Goal: Information Seeking & Learning: Check status

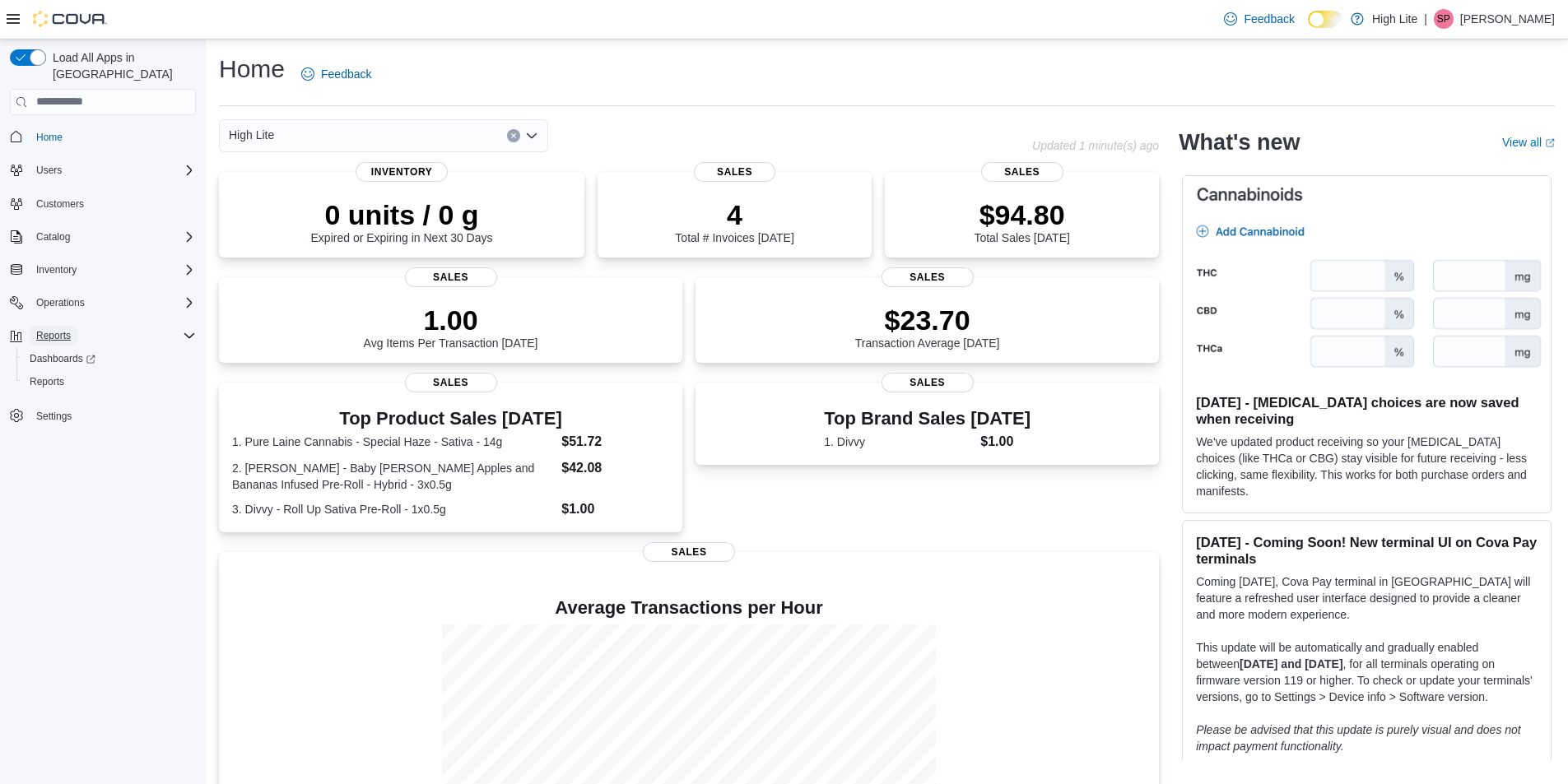
click at [51, 329] on span "Reports" at bounding box center [53, 335] width 35 height 13
click at [54, 329] on span "Reports" at bounding box center [53, 335] width 35 height 13
click at [55, 375] on span "Reports" at bounding box center [47, 382] width 35 height 13
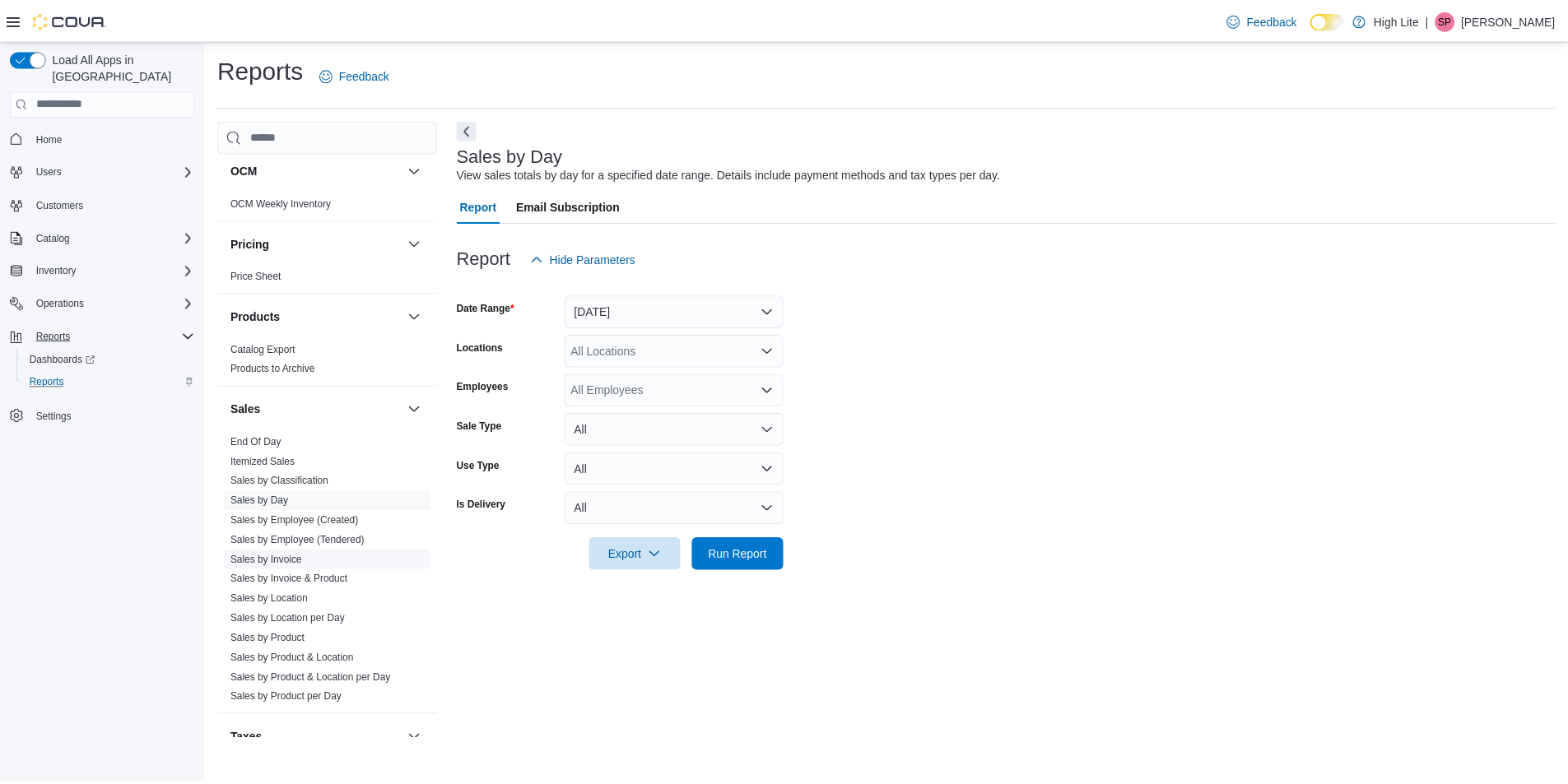
scroll to position [576, 0]
click at [279, 440] on link "End Of Day" at bounding box center [258, 441] width 51 height 11
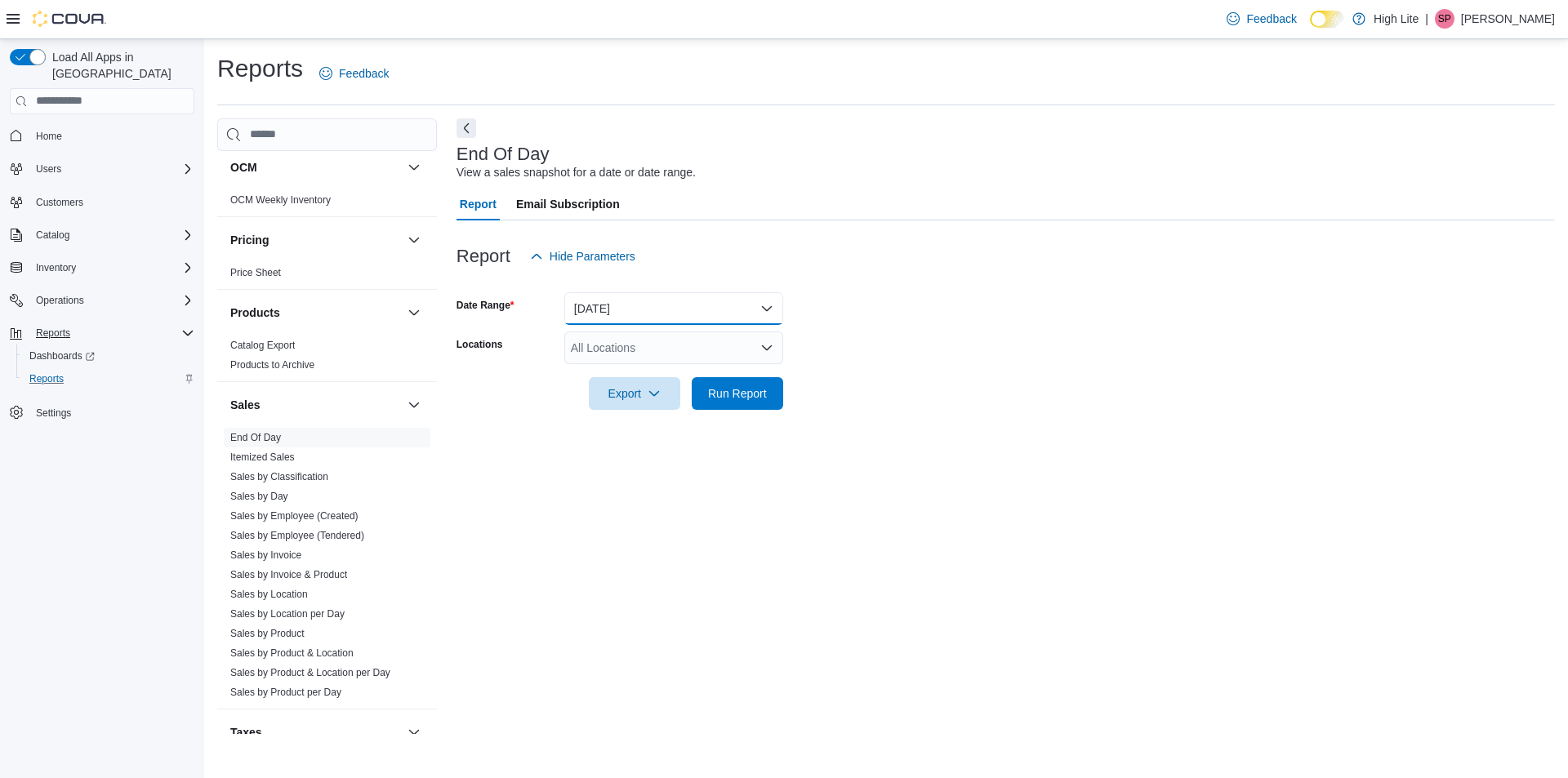
click at [745, 306] on button "Today" at bounding box center [673, 308] width 219 height 33
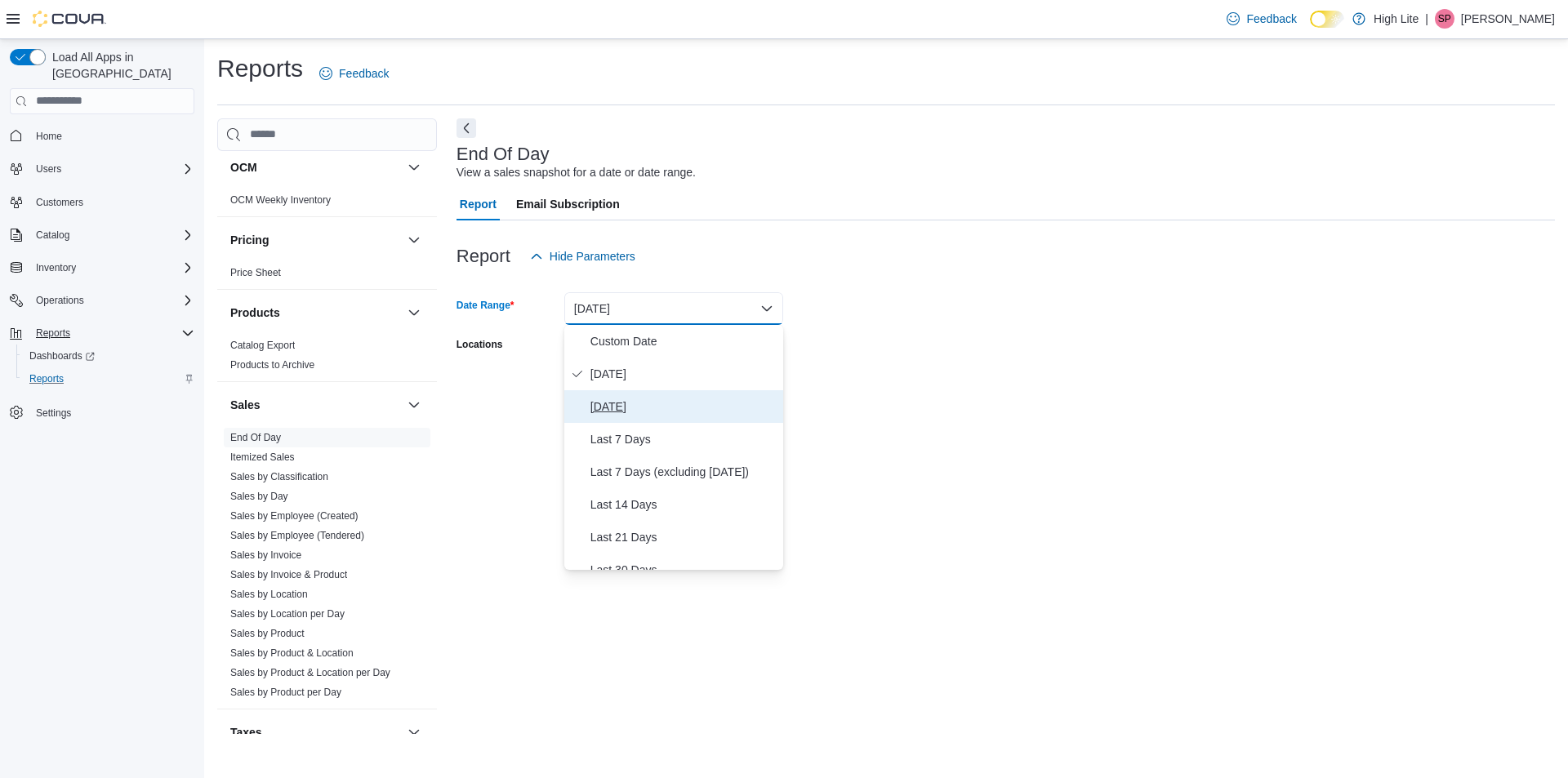
click at [675, 404] on span "Yesterday" at bounding box center [684, 406] width 186 height 20
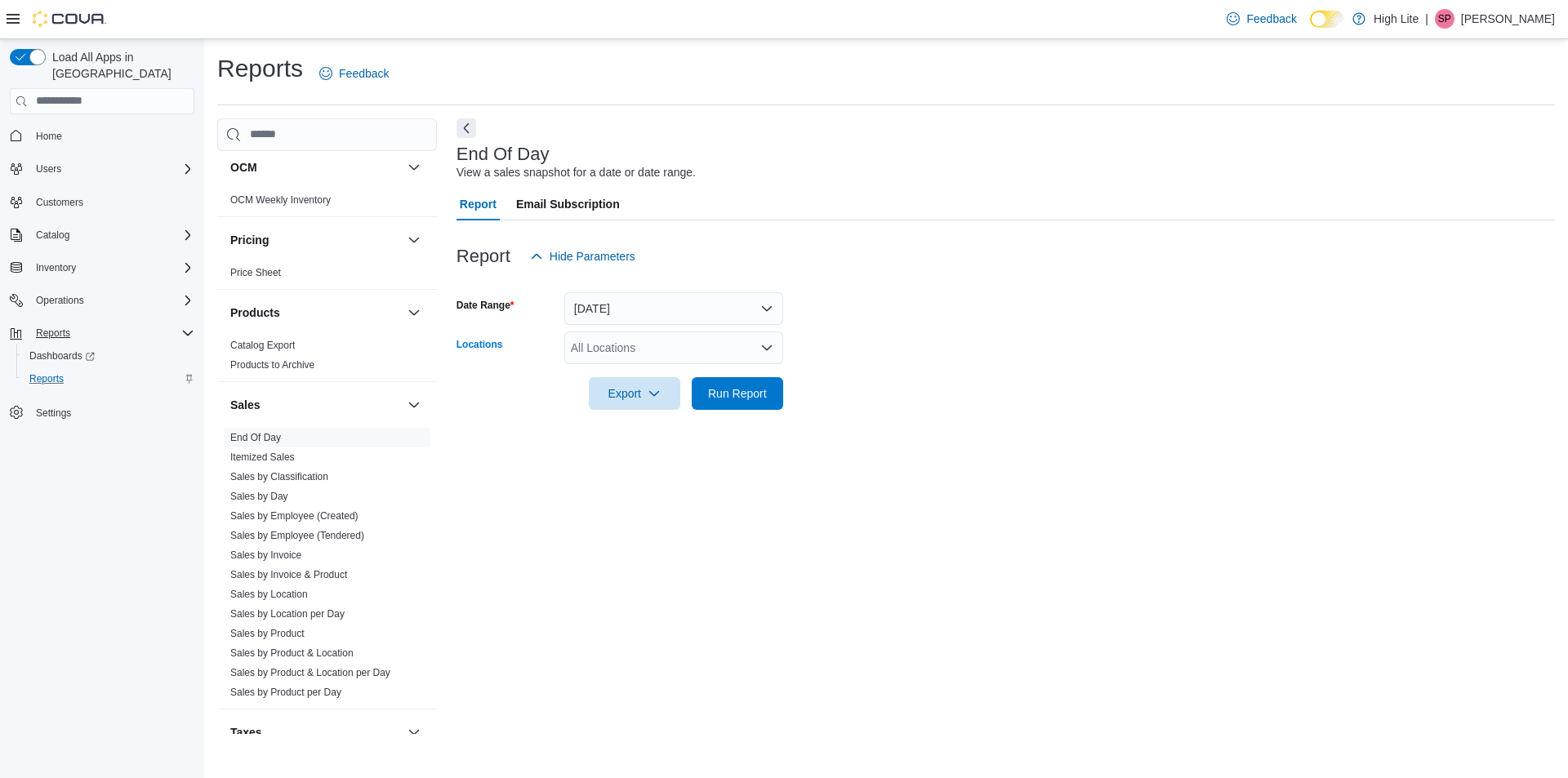
click at [698, 350] on div "All Locations" at bounding box center [673, 348] width 219 height 33
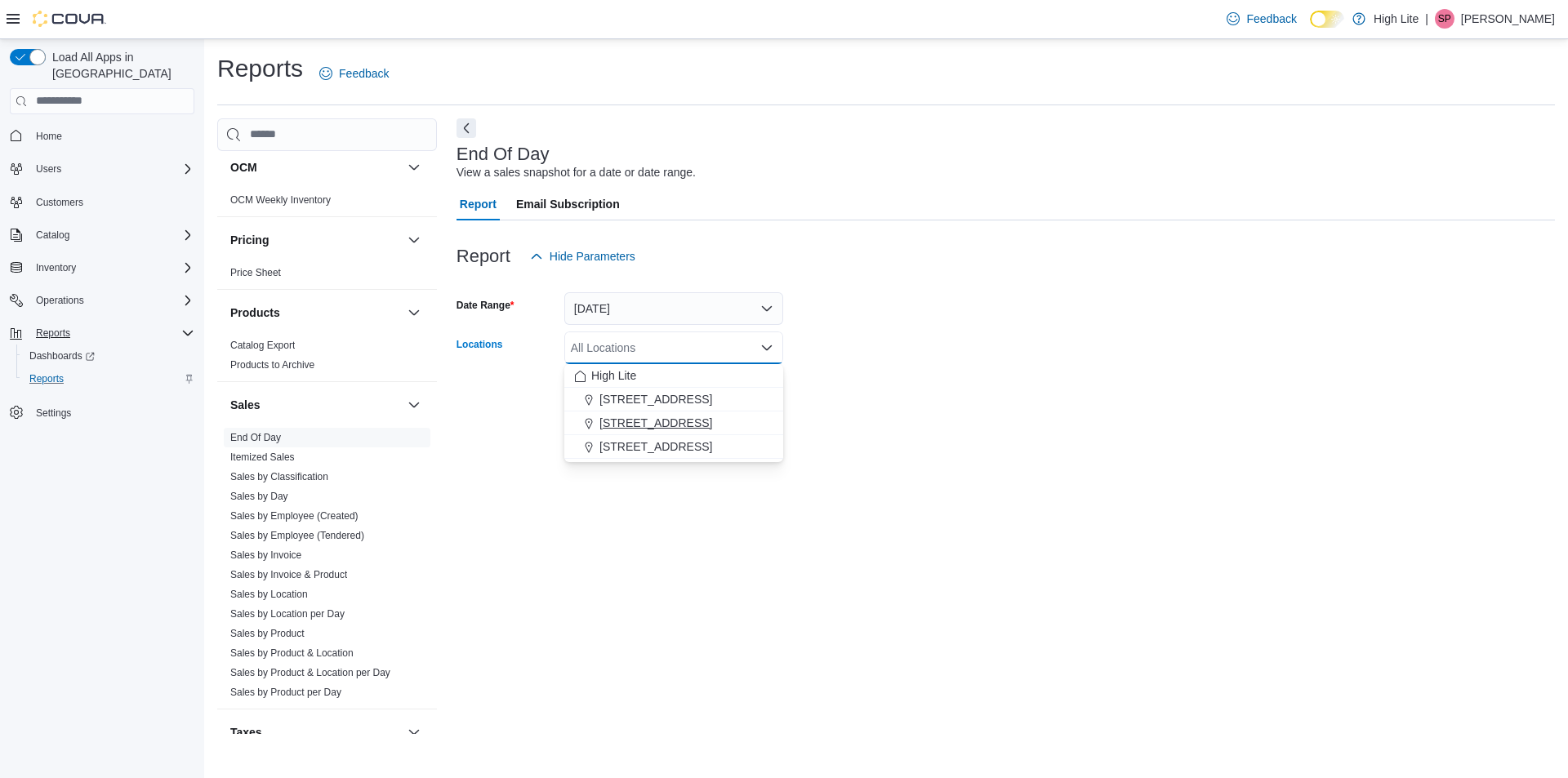
click at [692, 423] on span "1581 Bank St., Unit B, Ottawa, ON K1H 7Z3" at bounding box center [656, 423] width 113 height 16
click at [748, 484] on div "End Of Day View a sales snapshot for a date or date range. Report Email Subscri…" at bounding box center [1006, 427] width 1098 height 617
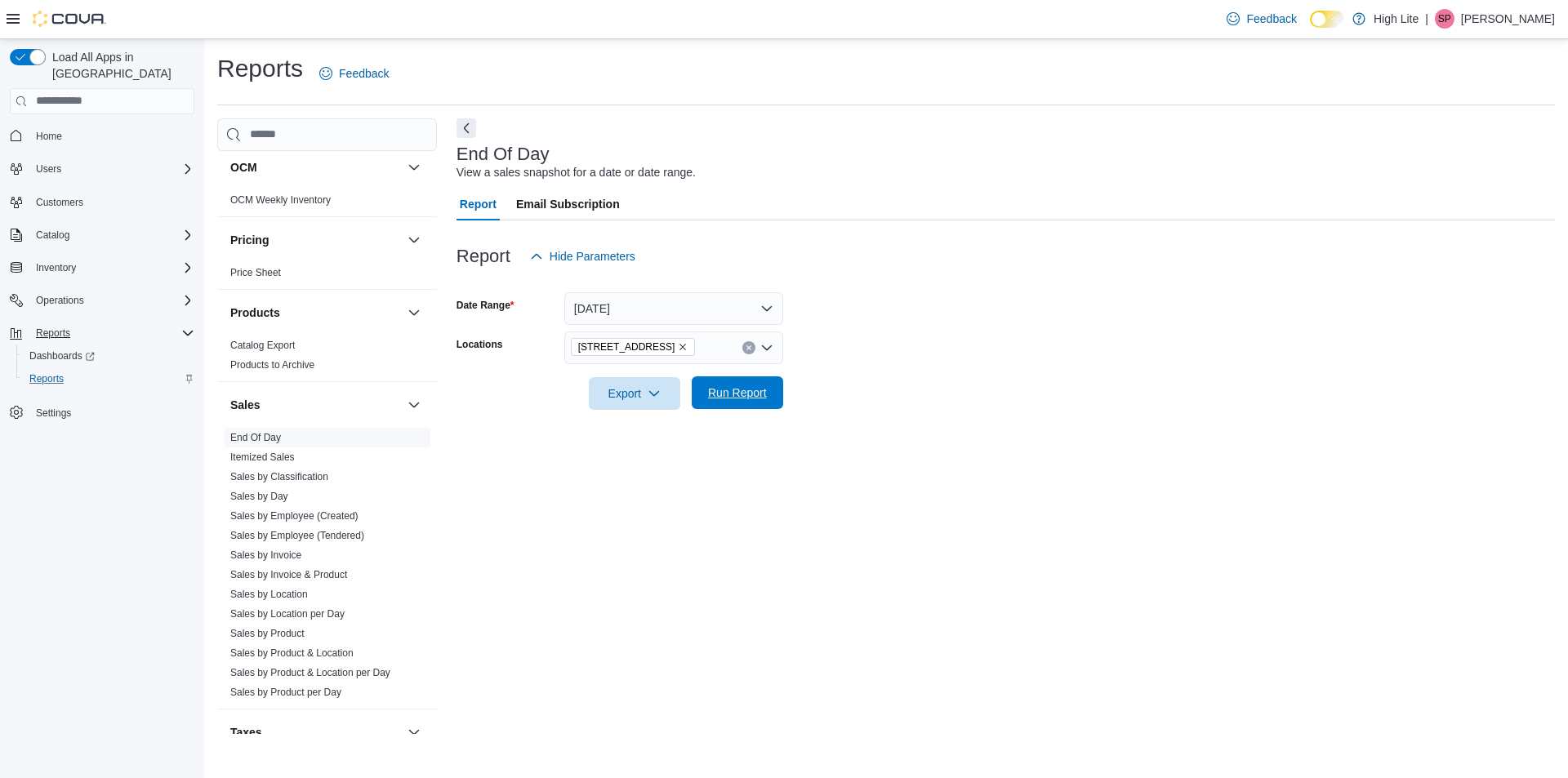
click at [770, 395] on span "Run Report" at bounding box center [737, 393] width 72 height 33
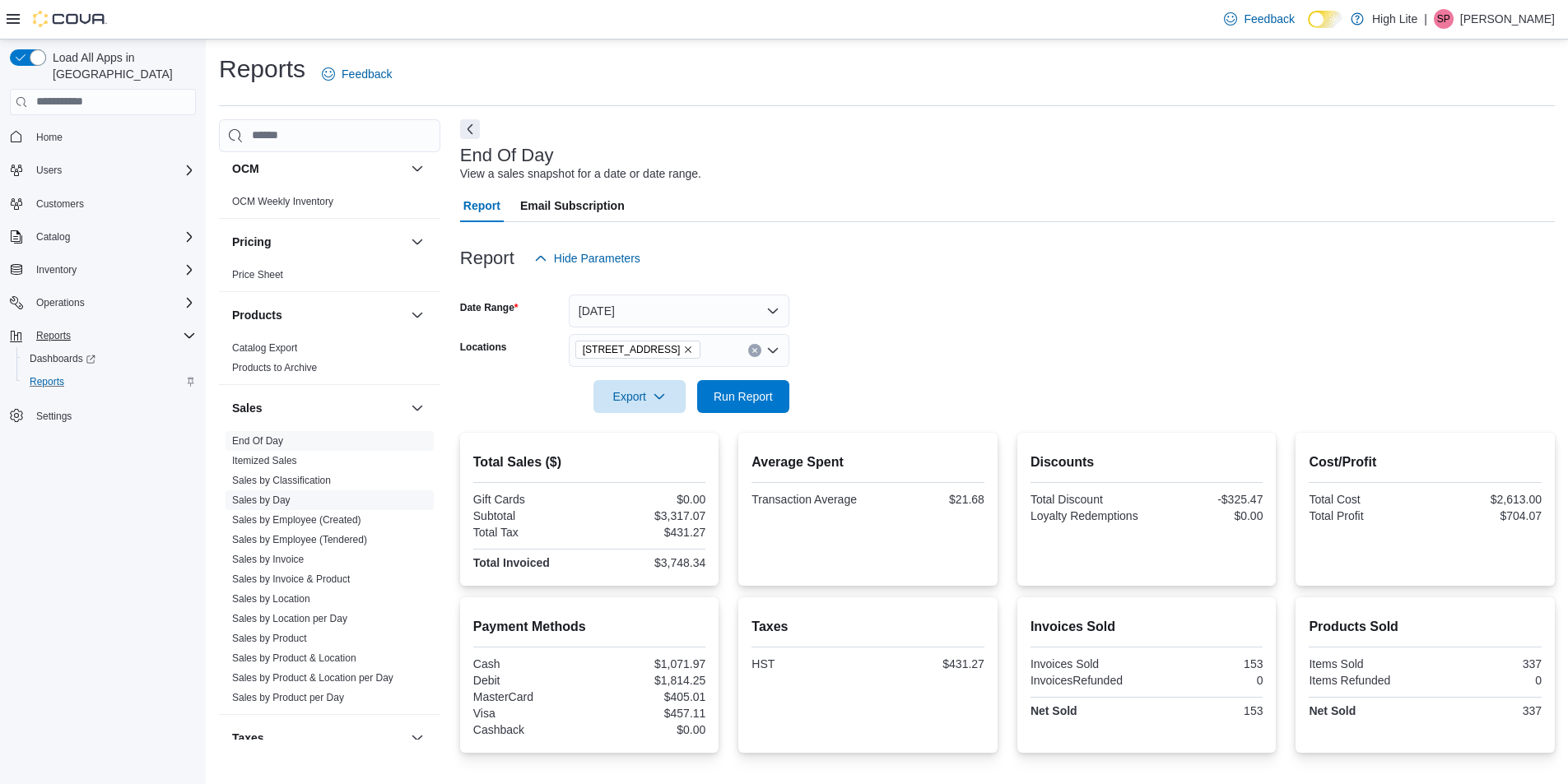
click at [271, 499] on link "Sales by Day" at bounding box center [261, 500] width 58 height 11
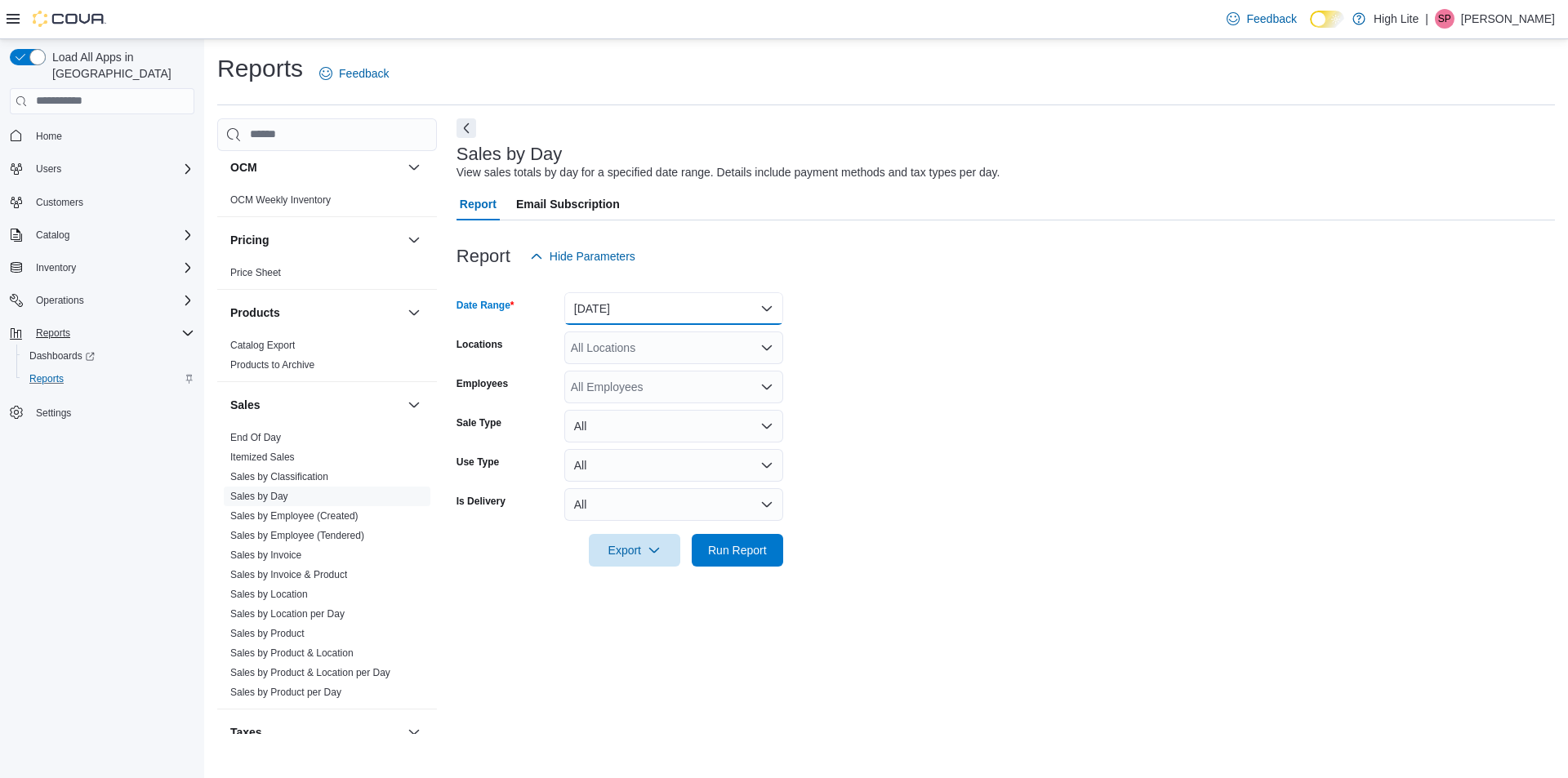
click at [608, 307] on button "Yesterday" at bounding box center [673, 308] width 219 height 33
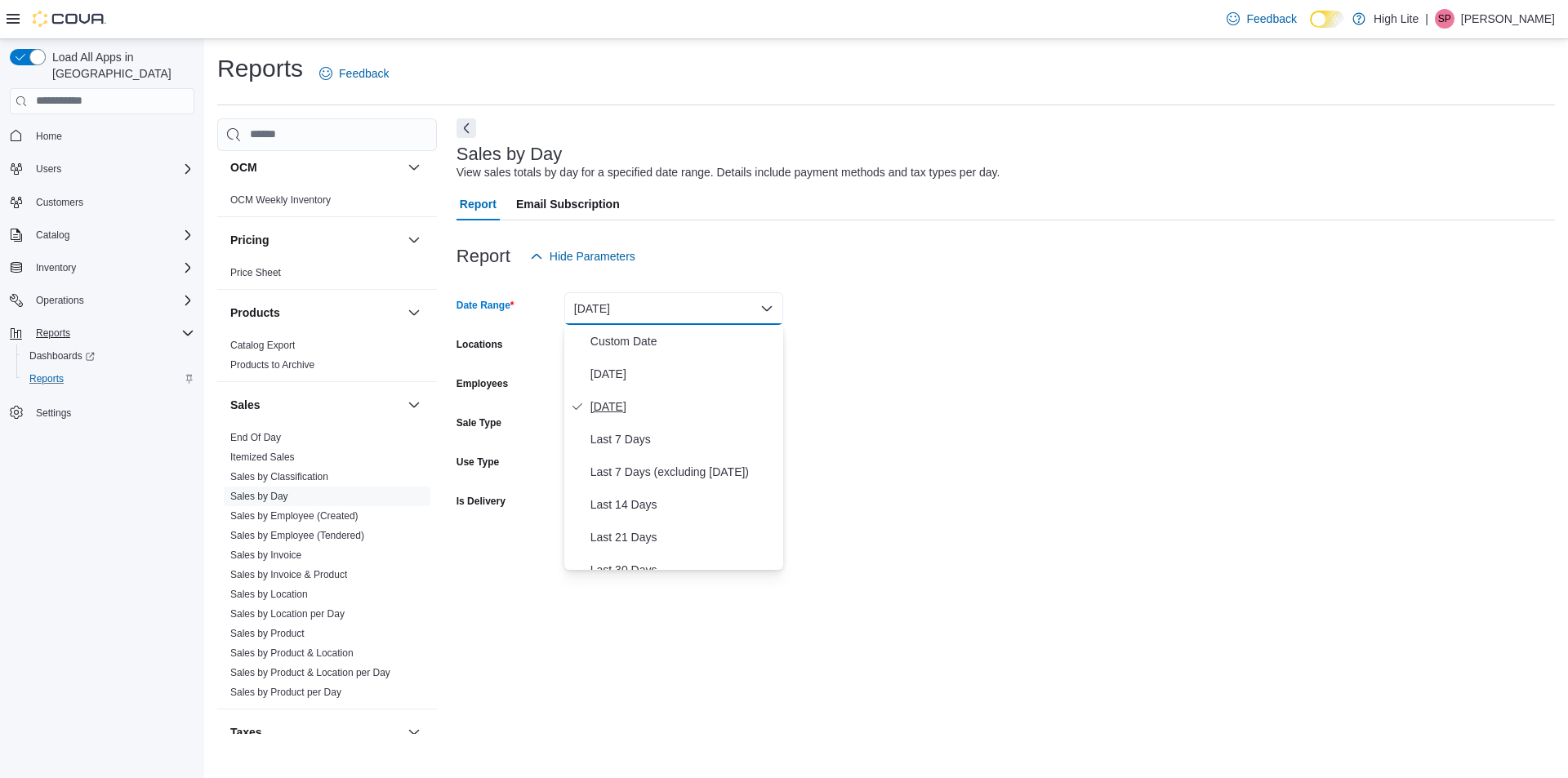
click at [584, 408] on button "Yesterday" at bounding box center [673, 407] width 219 height 33
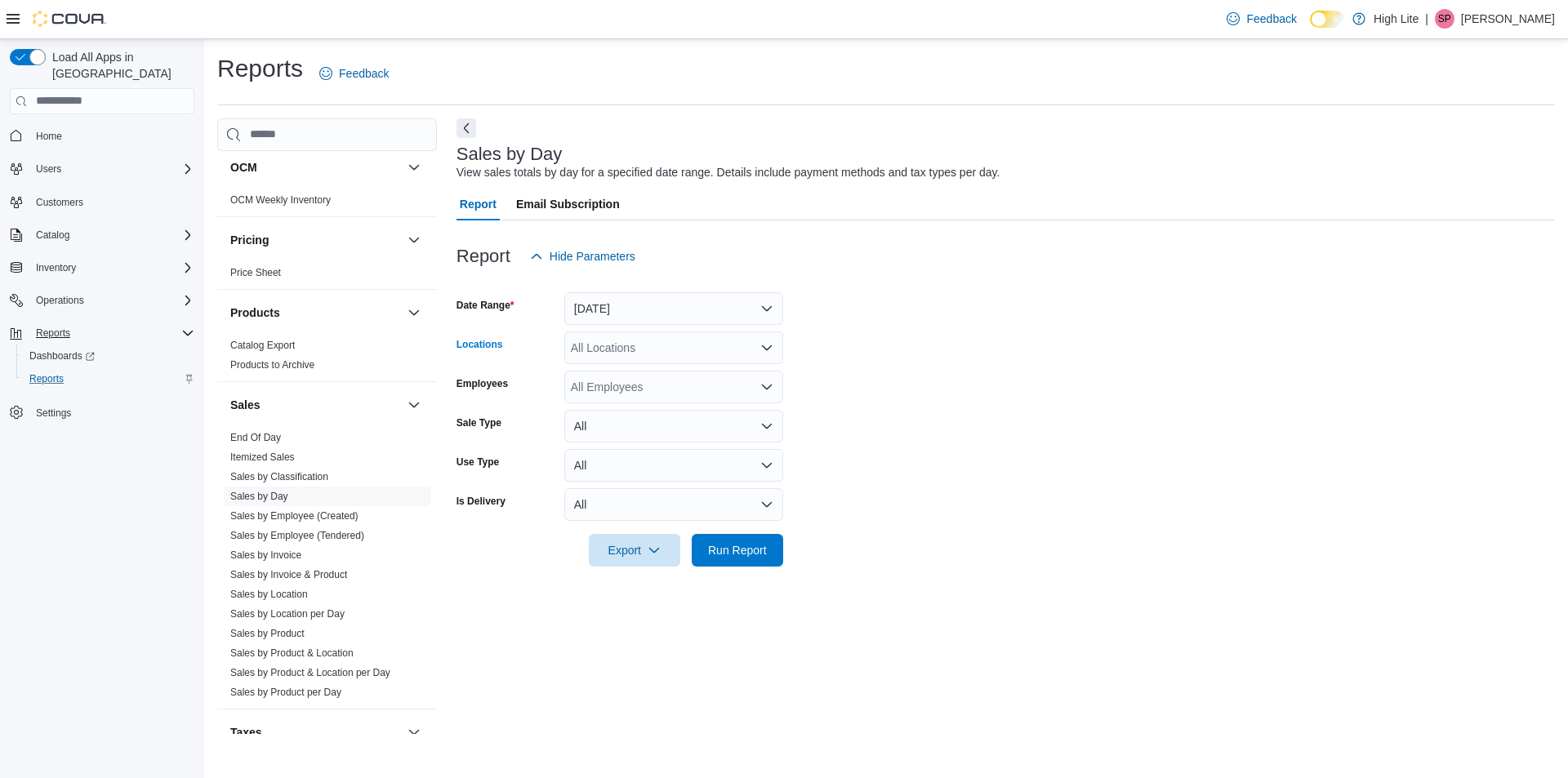
click at [643, 348] on div "All Locations" at bounding box center [673, 348] width 219 height 33
click at [643, 426] on span "1581 Bank St., Unit B, Ottawa, ON K1H 7Z3" at bounding box center [656, 423] width 113 height 16
click at [753, 554] on span "Run Report" at bounding box center [737, 549] width 59 height 16
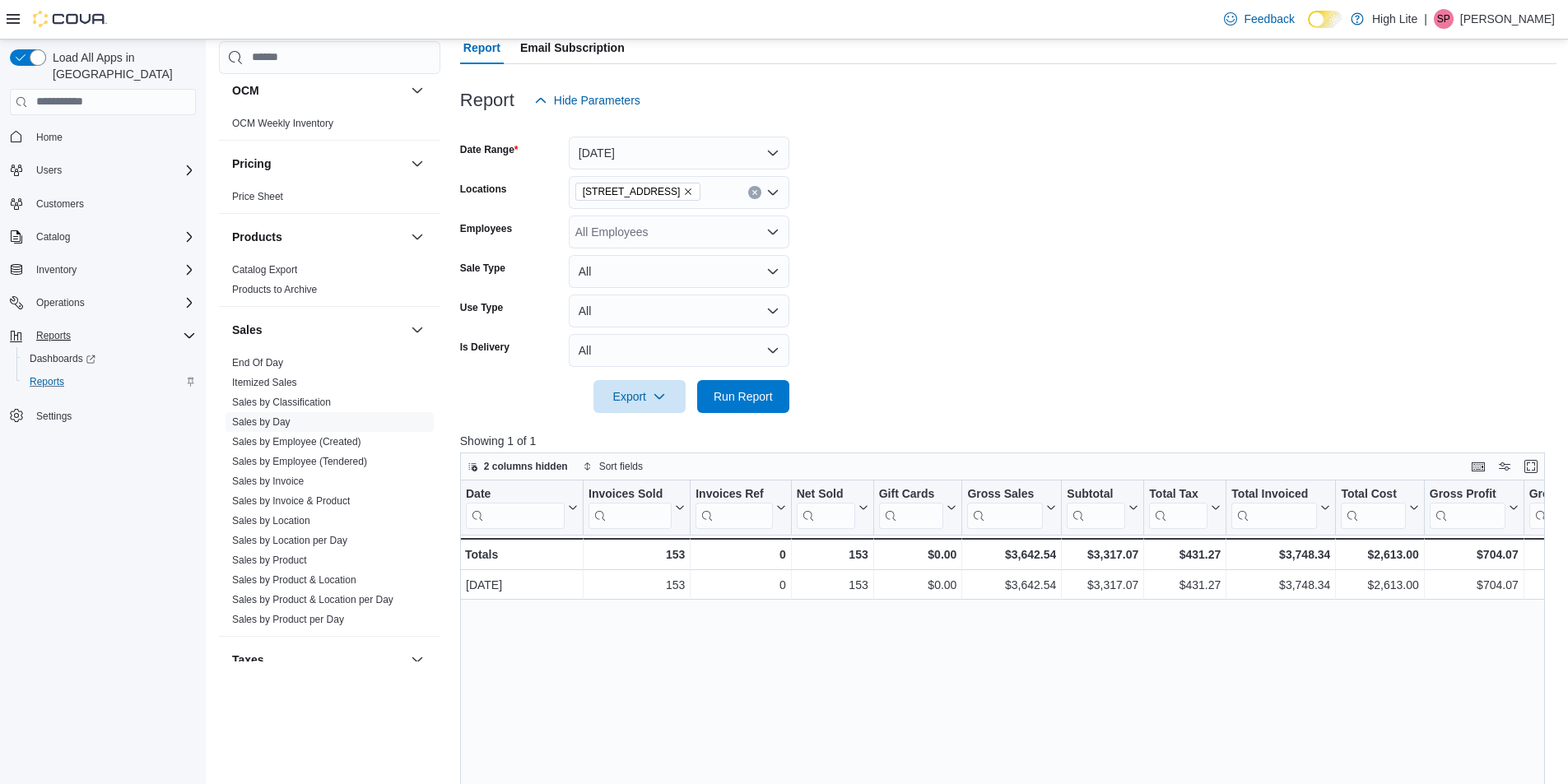
scroll to position [165, 0]
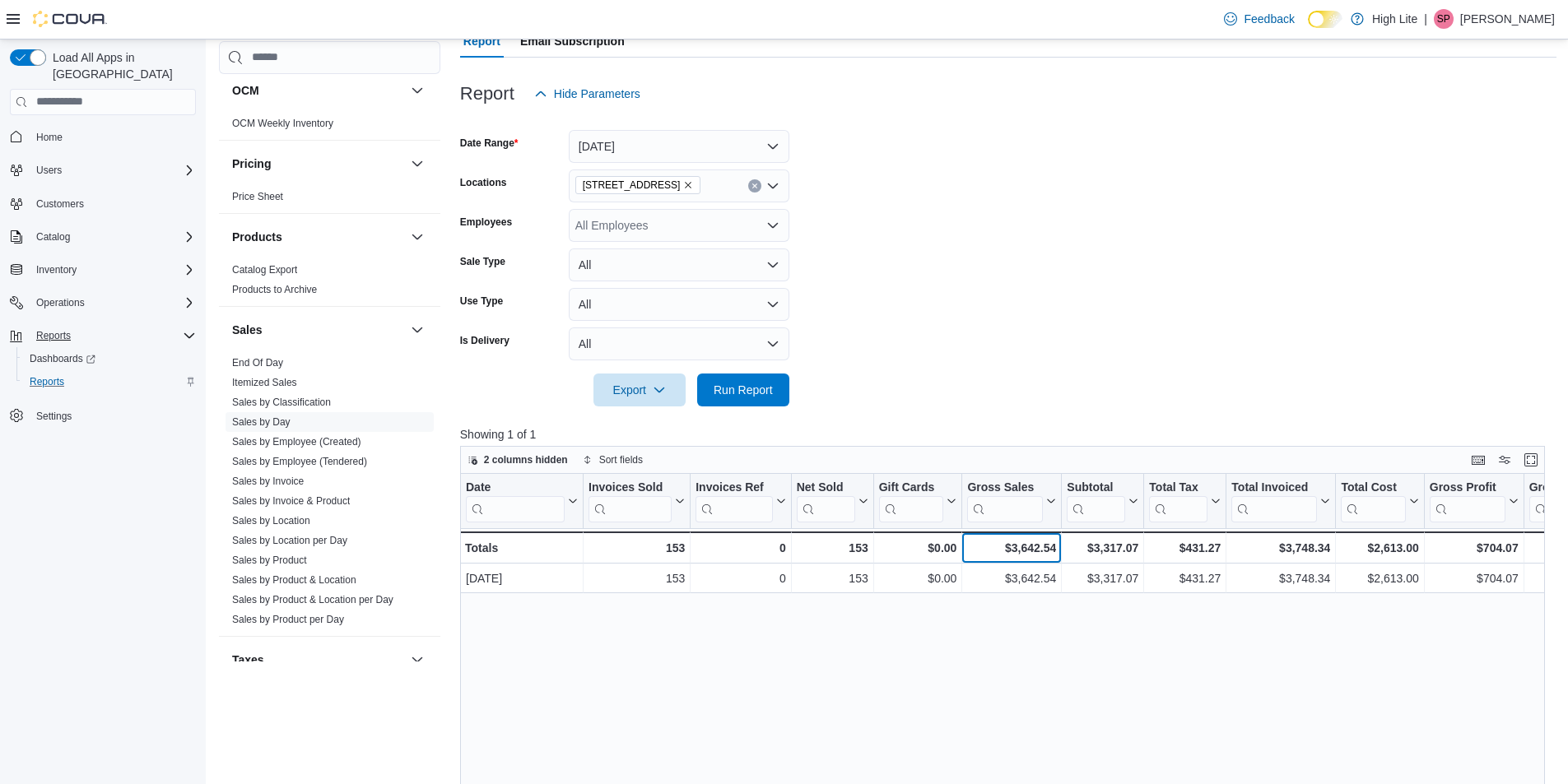
click at [1034, 548] on div "$3,642.54" at bounding box center [1012, 548] width 89 height 20
copy div "3,642.54"
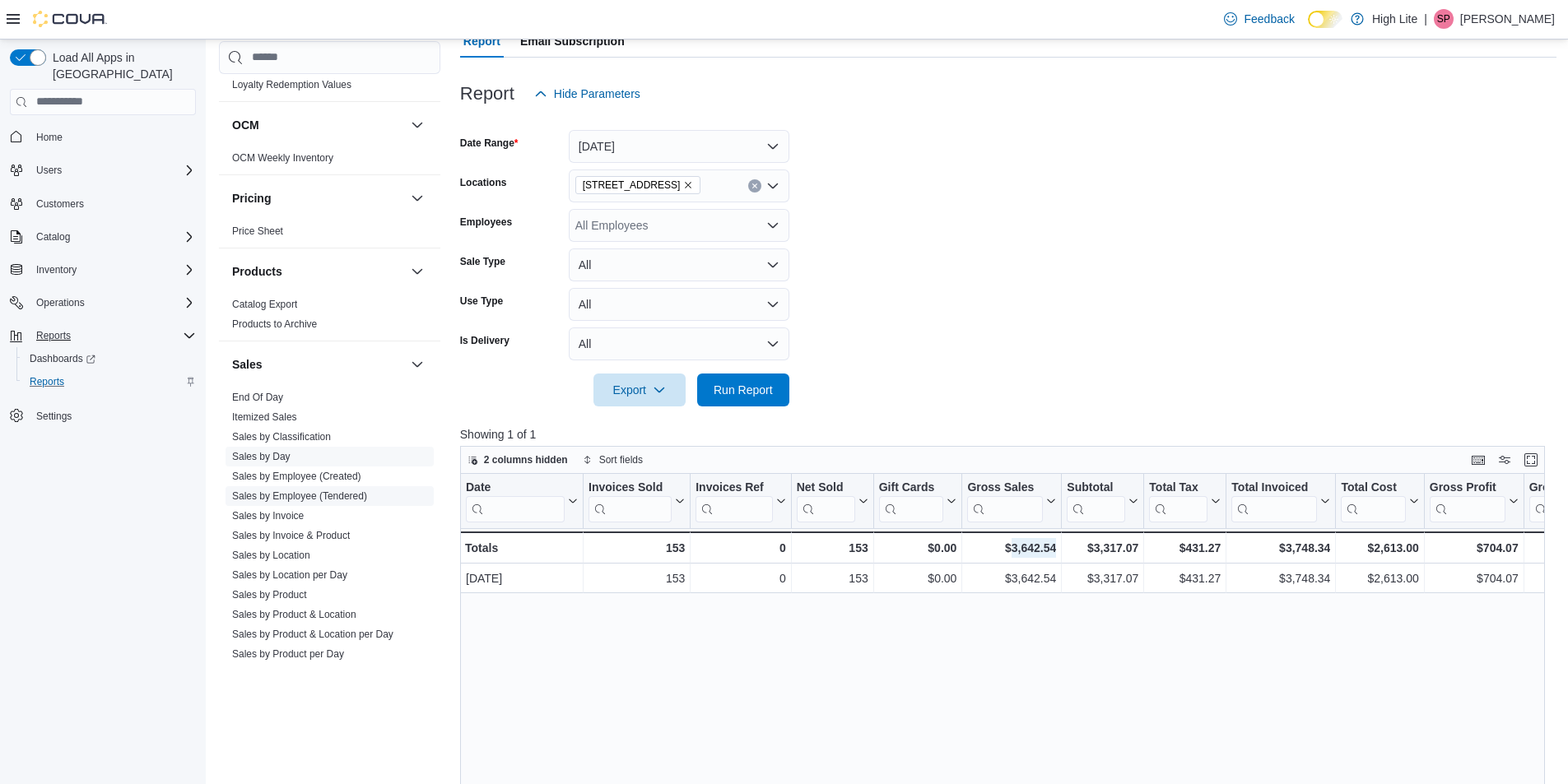
scroll to position [578, 0]
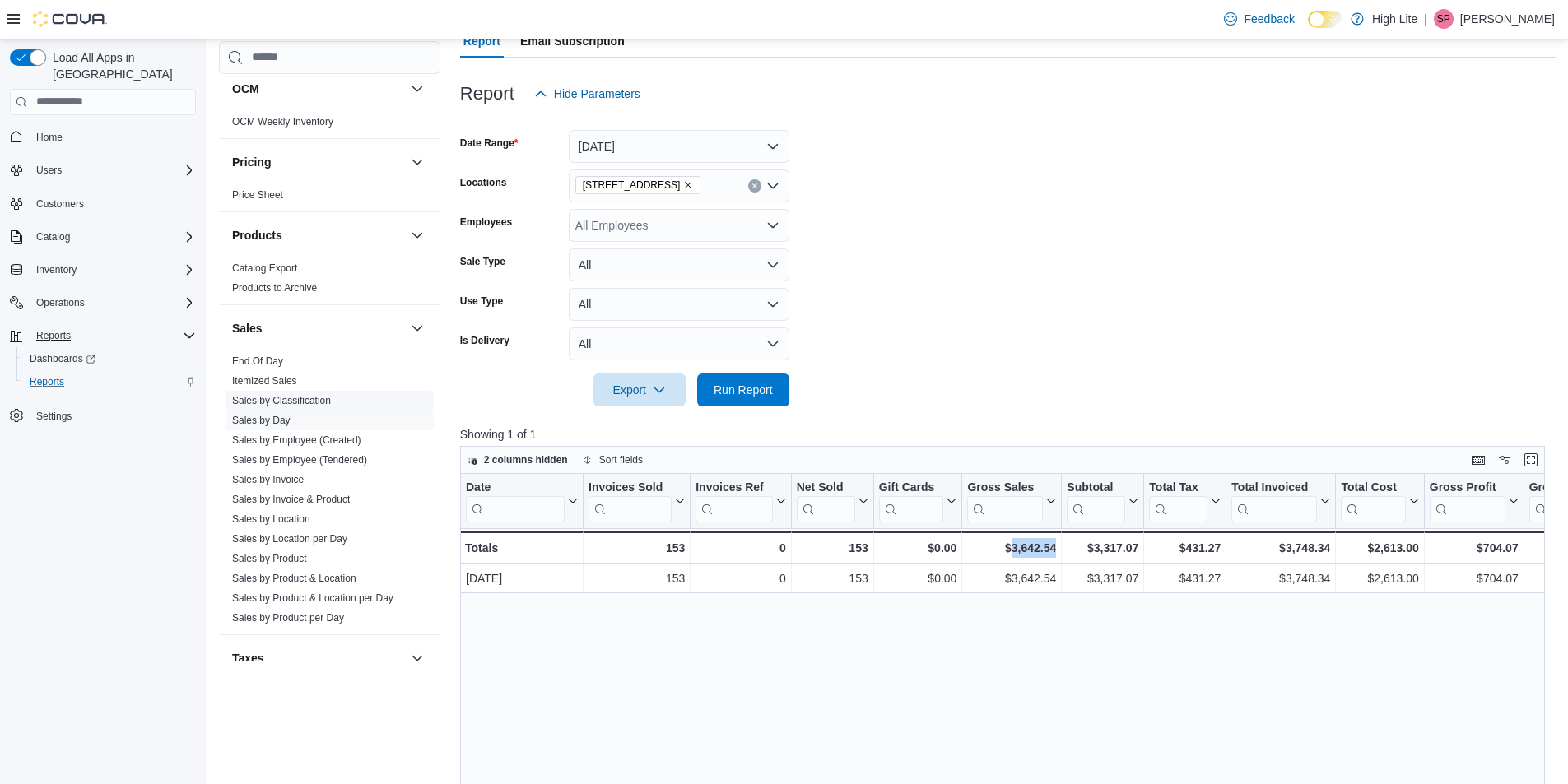
click at [309, 400] on link "Sales by Classification" at bounding box center [281, 400] width 99 height 11
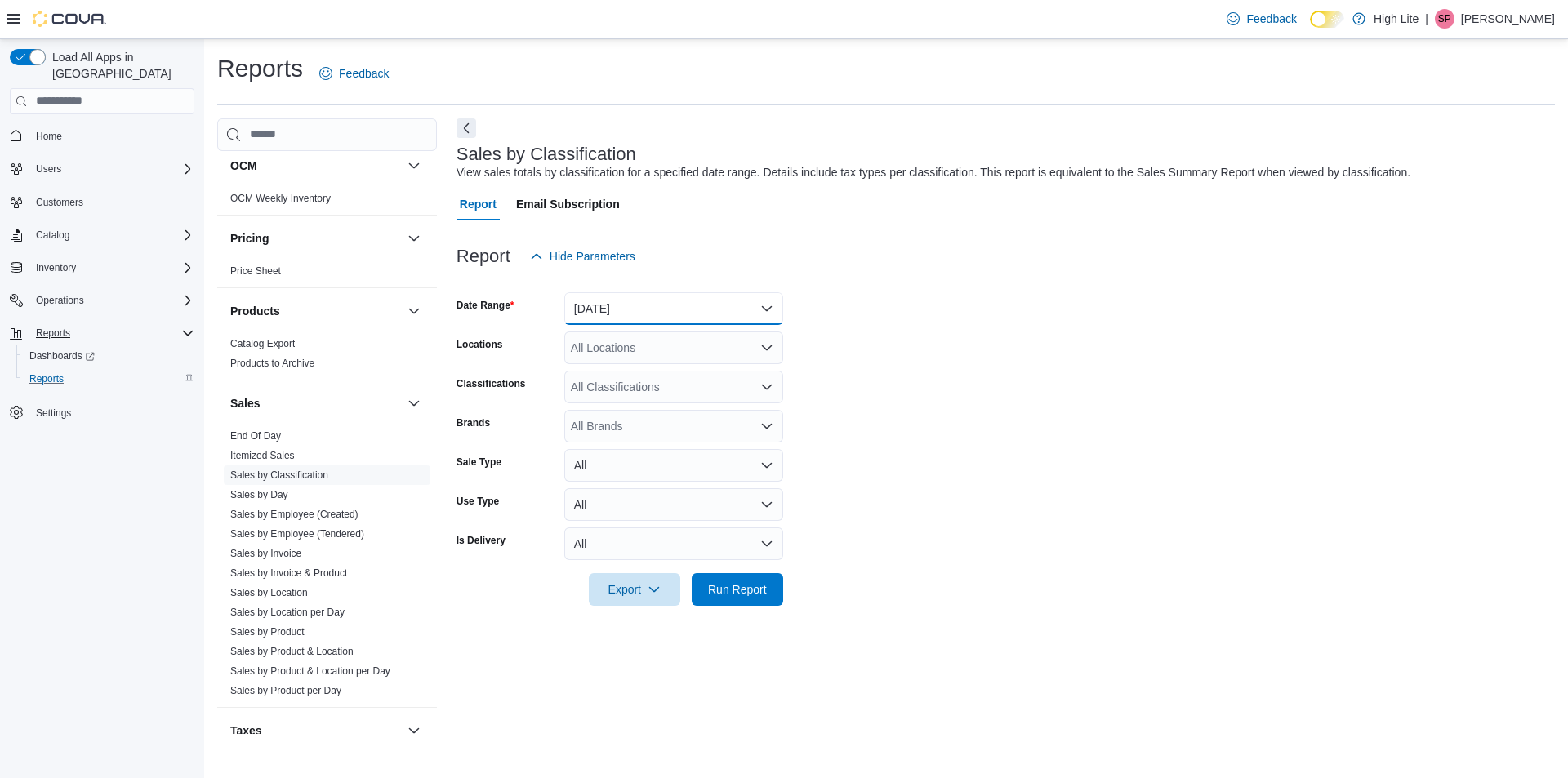
click at [648, 307] on button "Yesterday" at bounding box center [673, 308] width 219 height 33
click at [936, 394] on form "Date Range Yesterday Locations All Locations Classifications All Classification…" at bounding box center [1006, 439] width 1098 height 334
click at [673, 347] on div "All Locations" at bounding box center [673, 348] width 219 height 33
click at [667, 426] on span "1581 Bank St., Unit B, Ottawa, ON K1H 7Z3" at bounding box center [656, 423] width 113 height 16
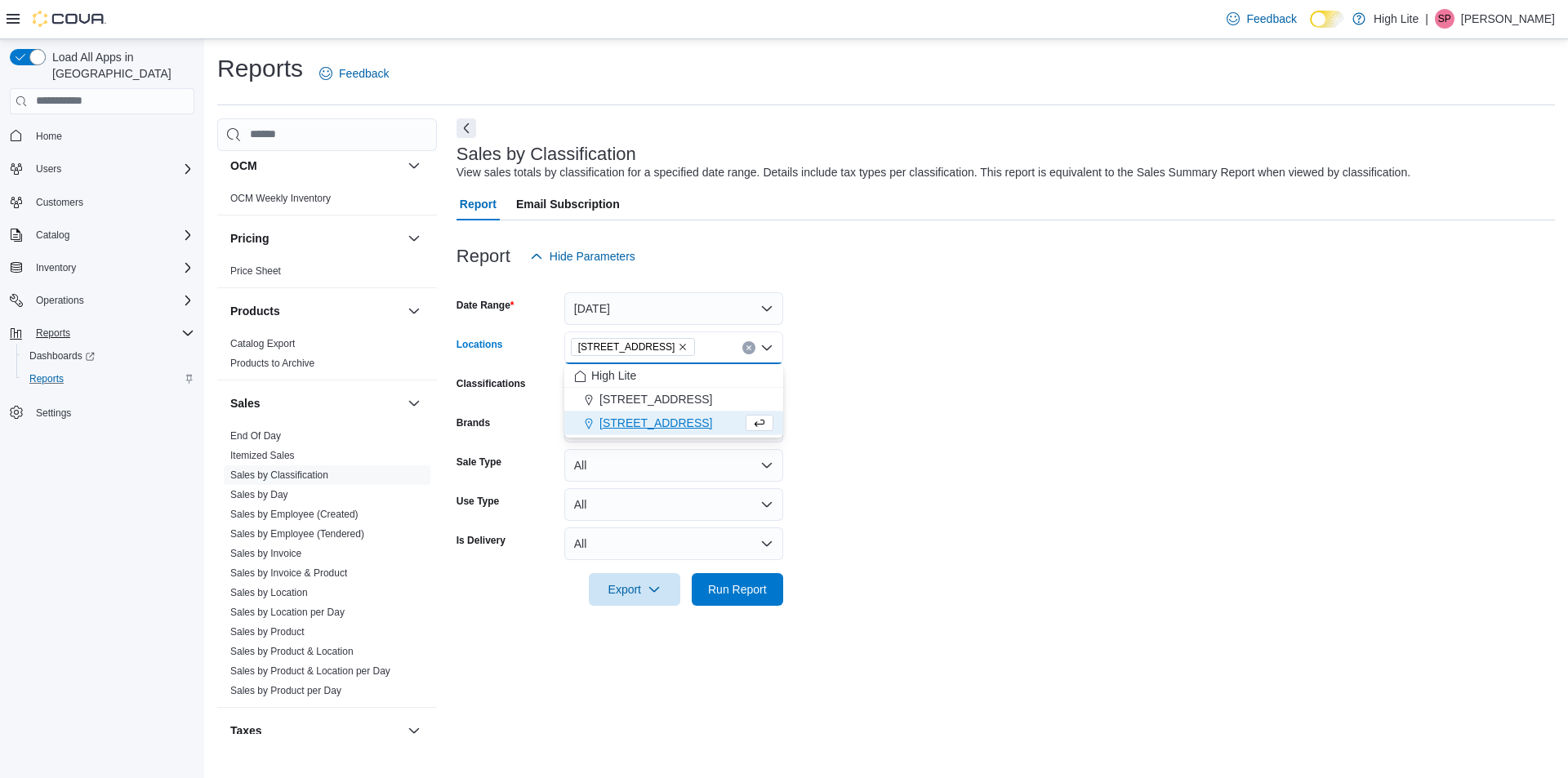
click at [871, 411] on form "Date Range Yesterday Locations 1581 Bank St., Unit B, Ottawa, ON K1H 7Z3 Combo …" at bounding box center [1006, 439] width 1098 height 334
click at [727, 392] on div "All Classifications" at bounding box center [673, 387] width 219 height 33
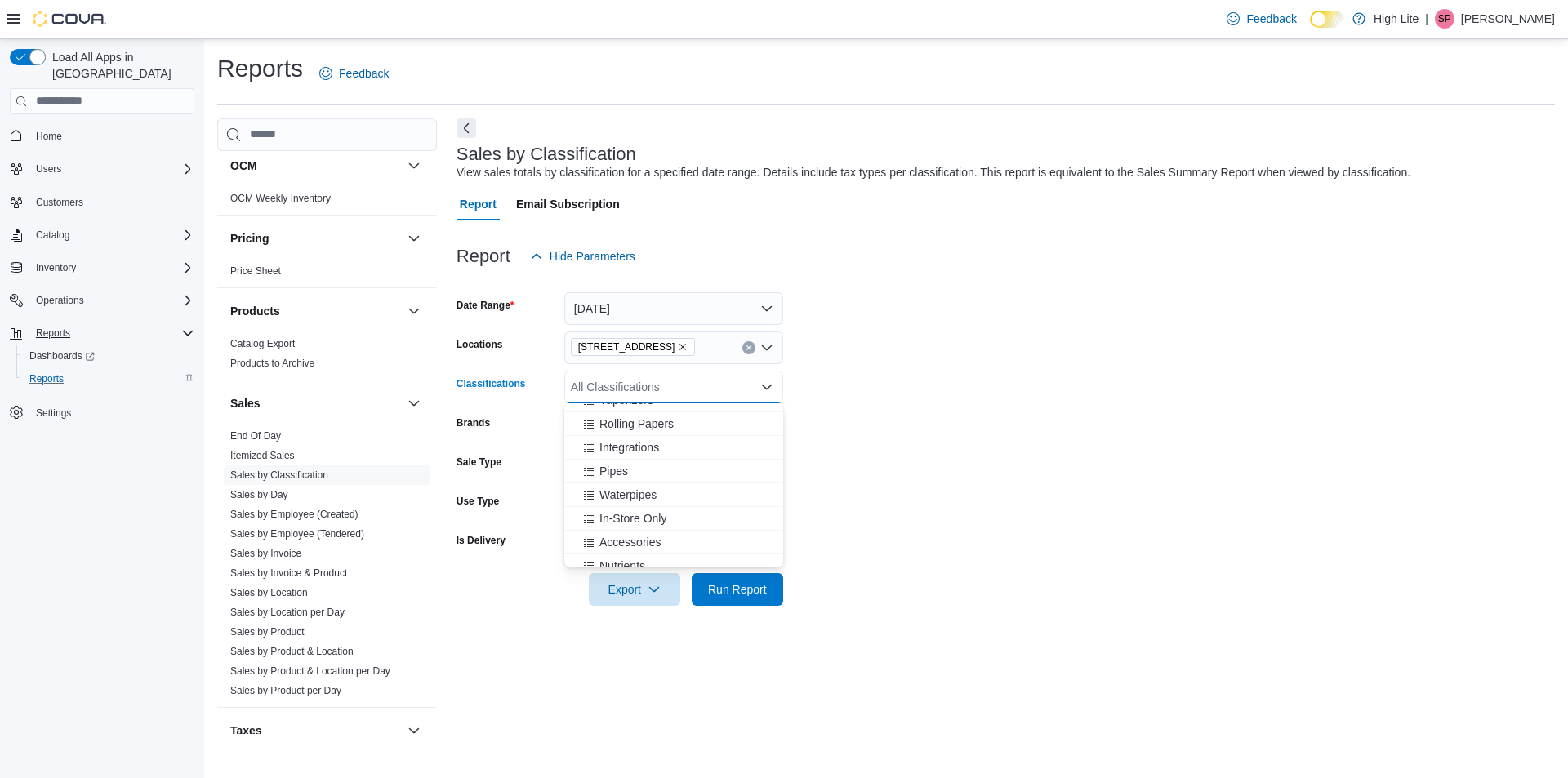
scroll to position [327, 0]
click at [638, 508] on span "Accessories" at bounding box center [630, 514] width 62 height 16
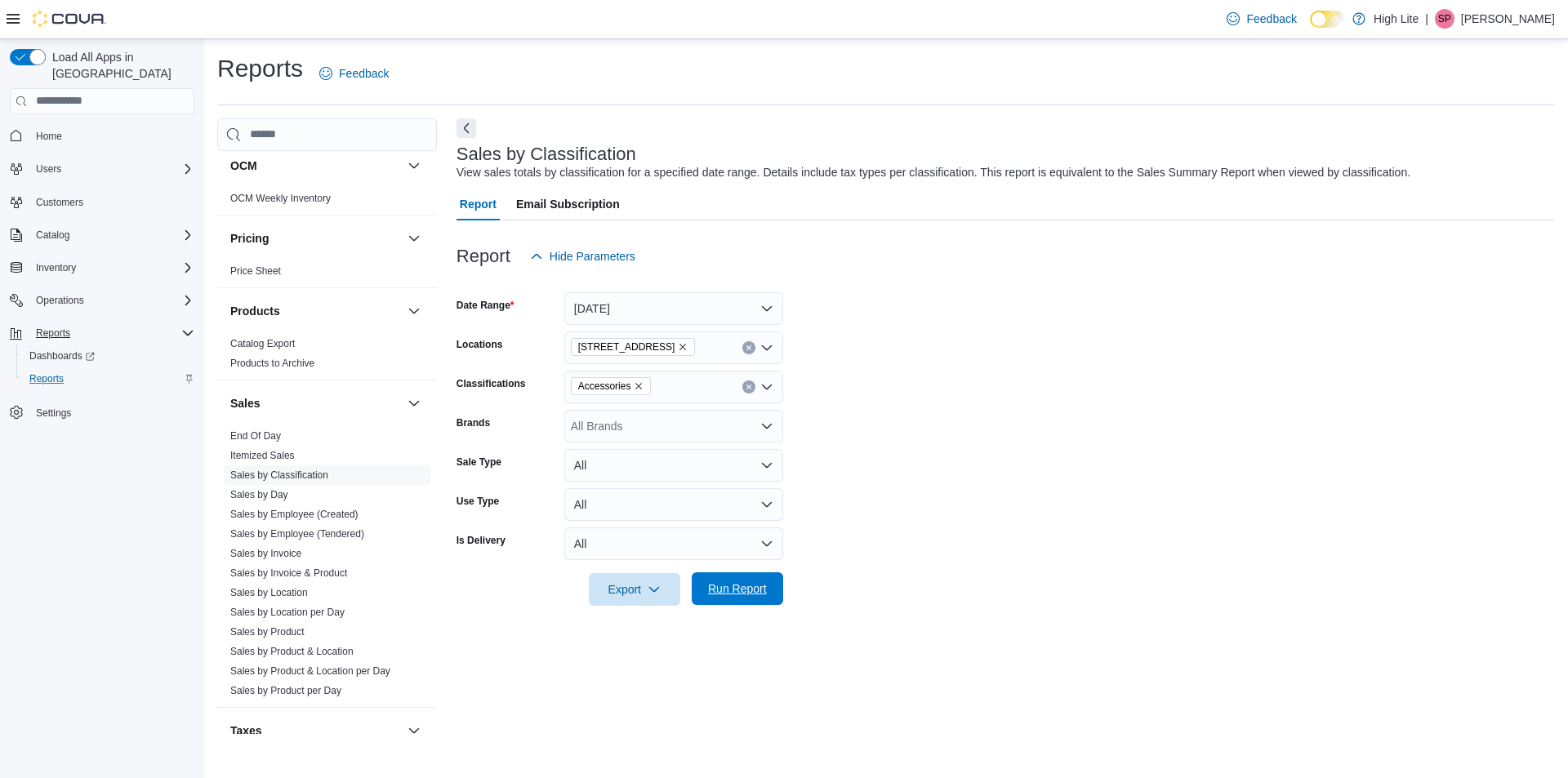
click at [758, 590] on span "Run Report" at bounding box center [737, 588] width 59 height 16
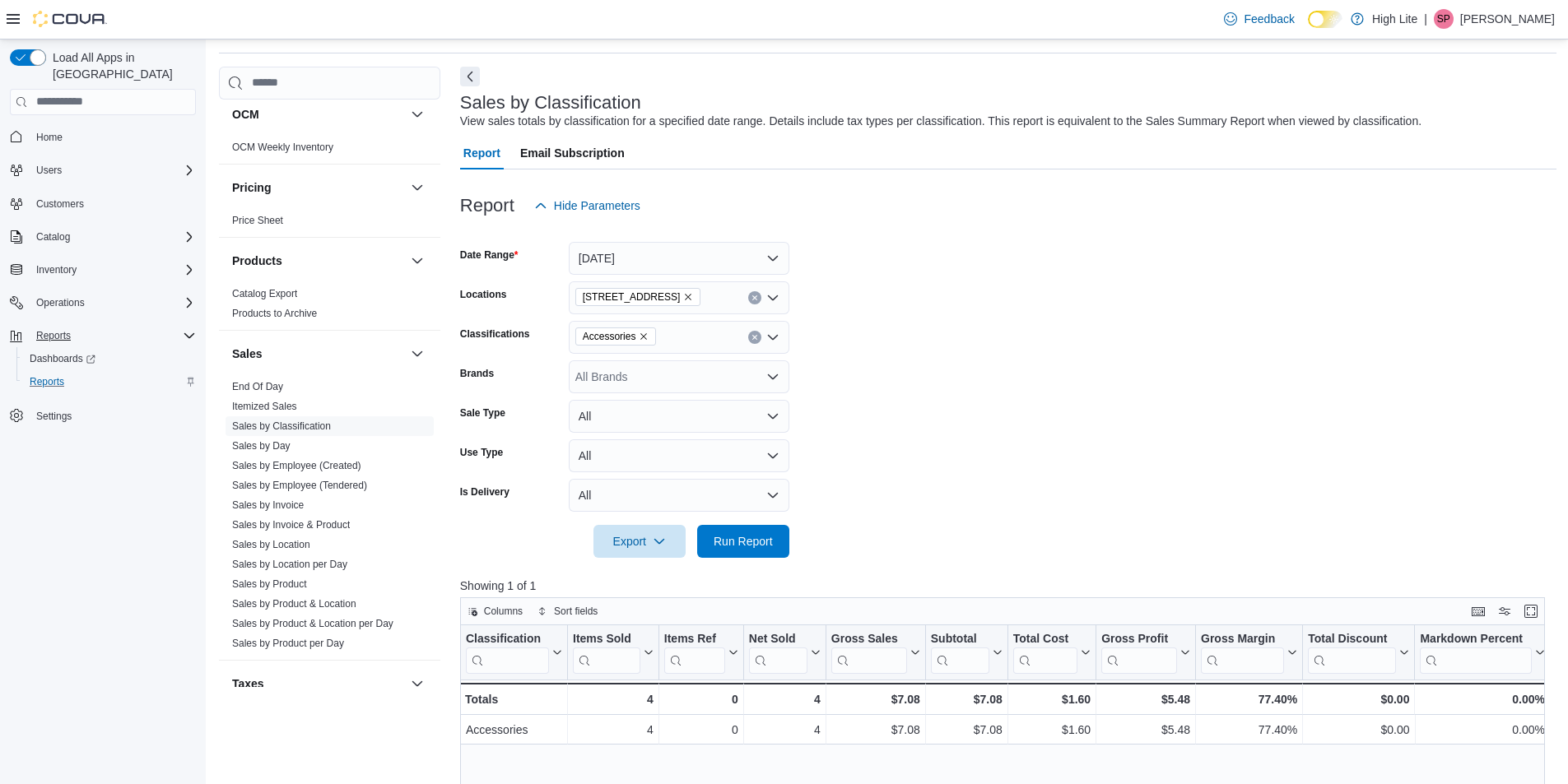
scroll to position [82, 0]
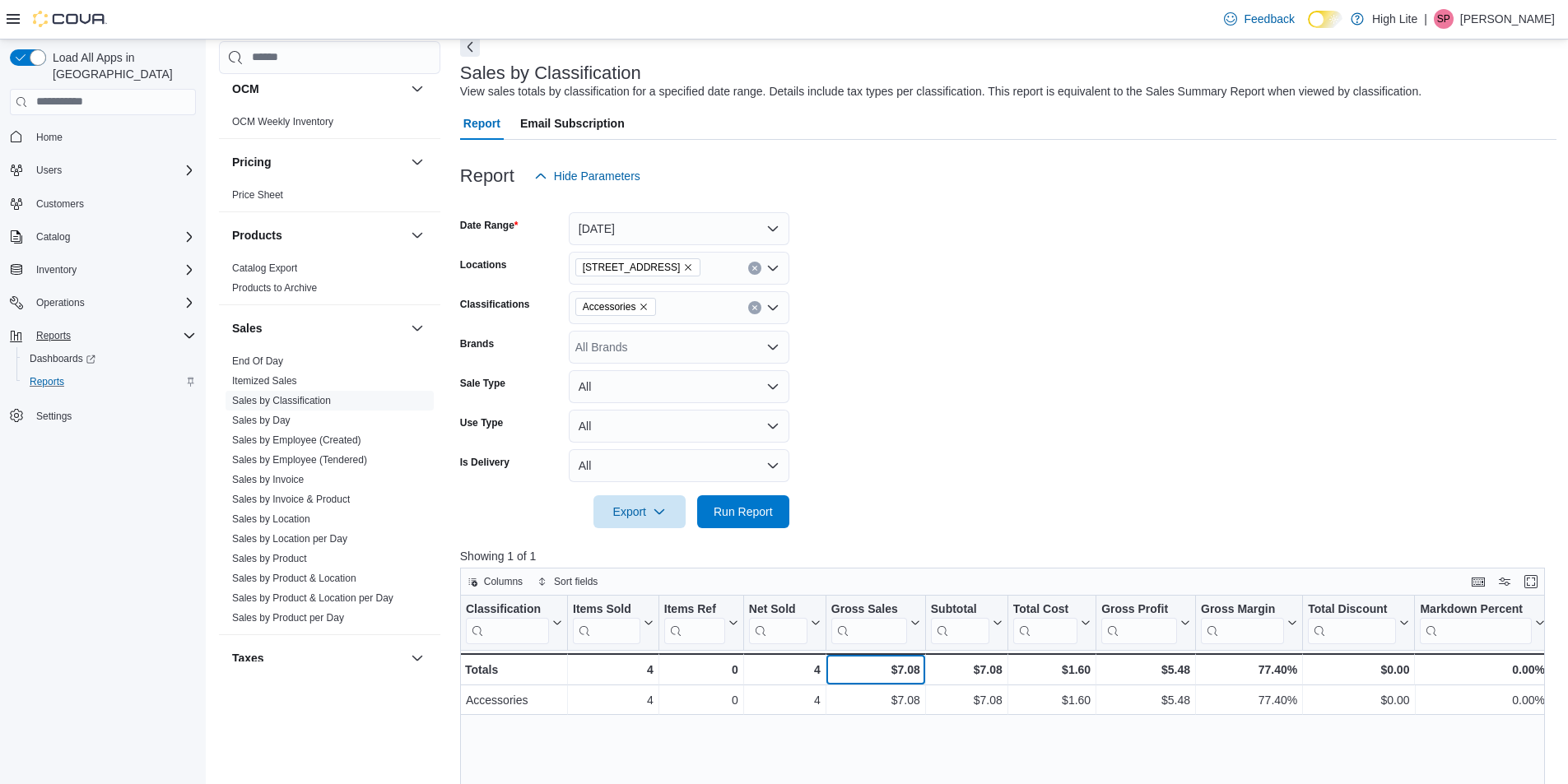
click at [910, 666] on div "$7.08" at bounding box center [876, 670] width 89 height 20
copy div "7.08"
click at [903, 669] on div "$7.08" at bounding box center [876, 670] width 89 height 20
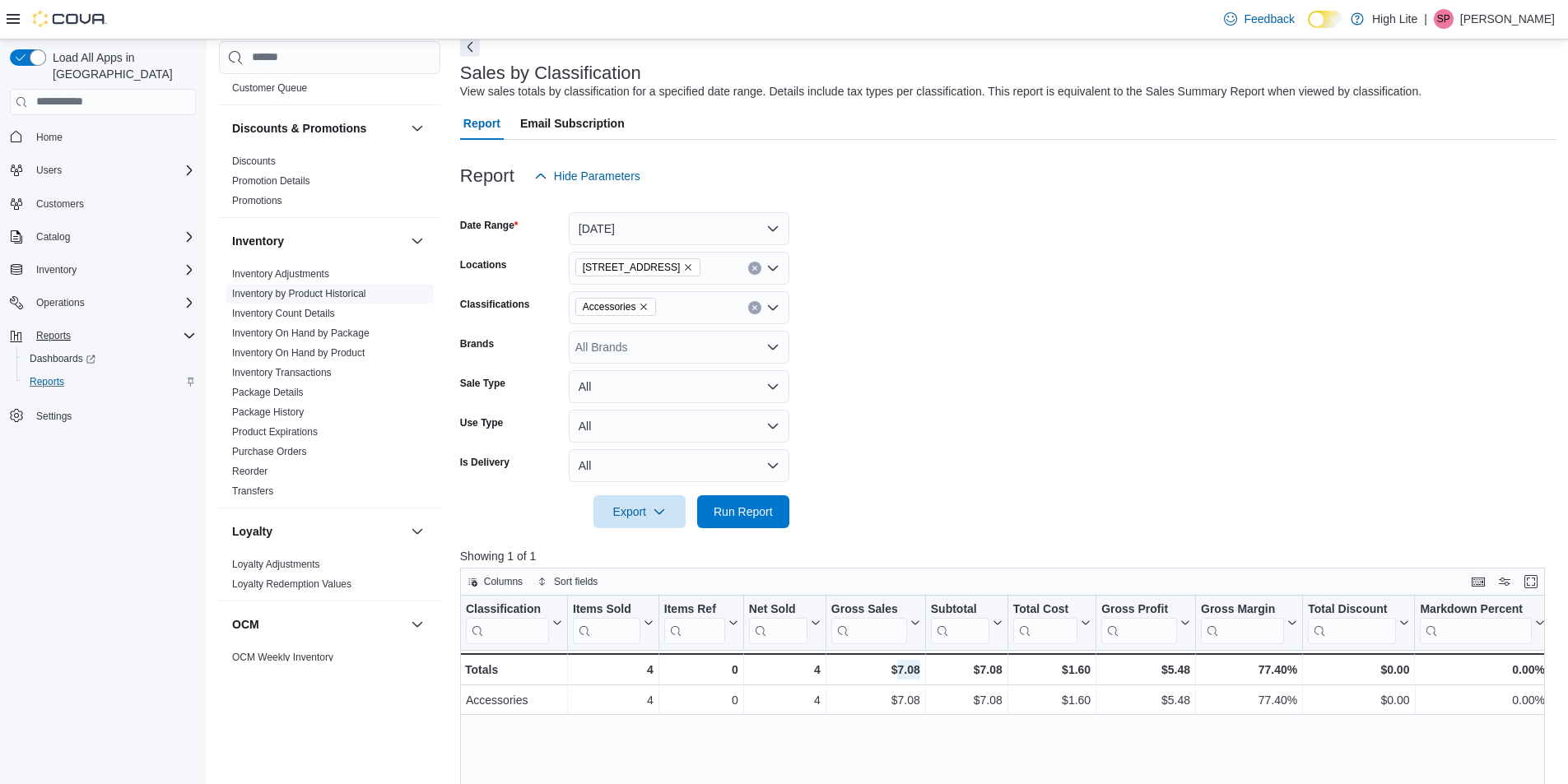
scroll to position [2, 0]
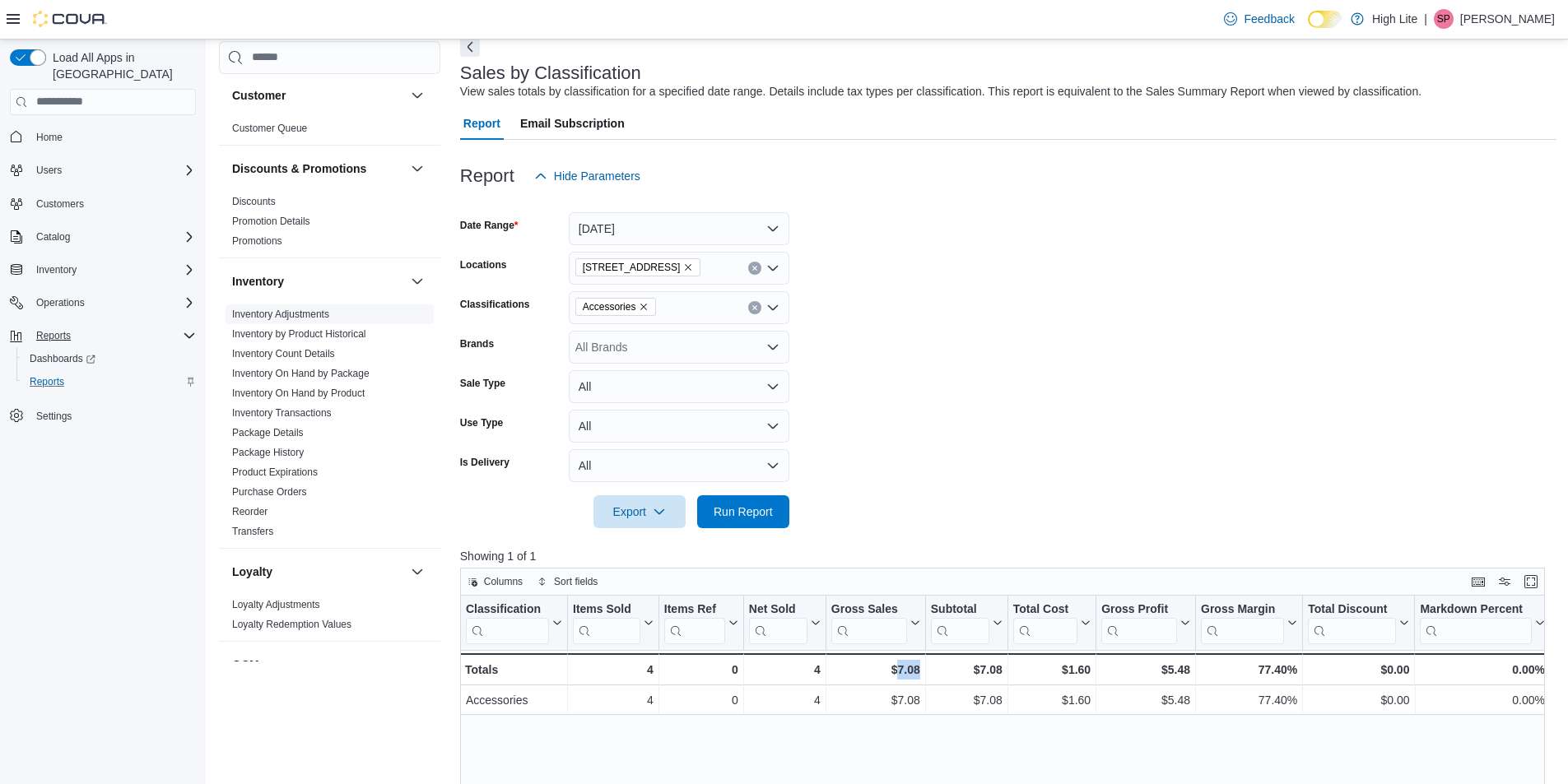
click at [308, 313] on link "Inventory Adjustments" at bounding box center [280, 314] width 97 height 11
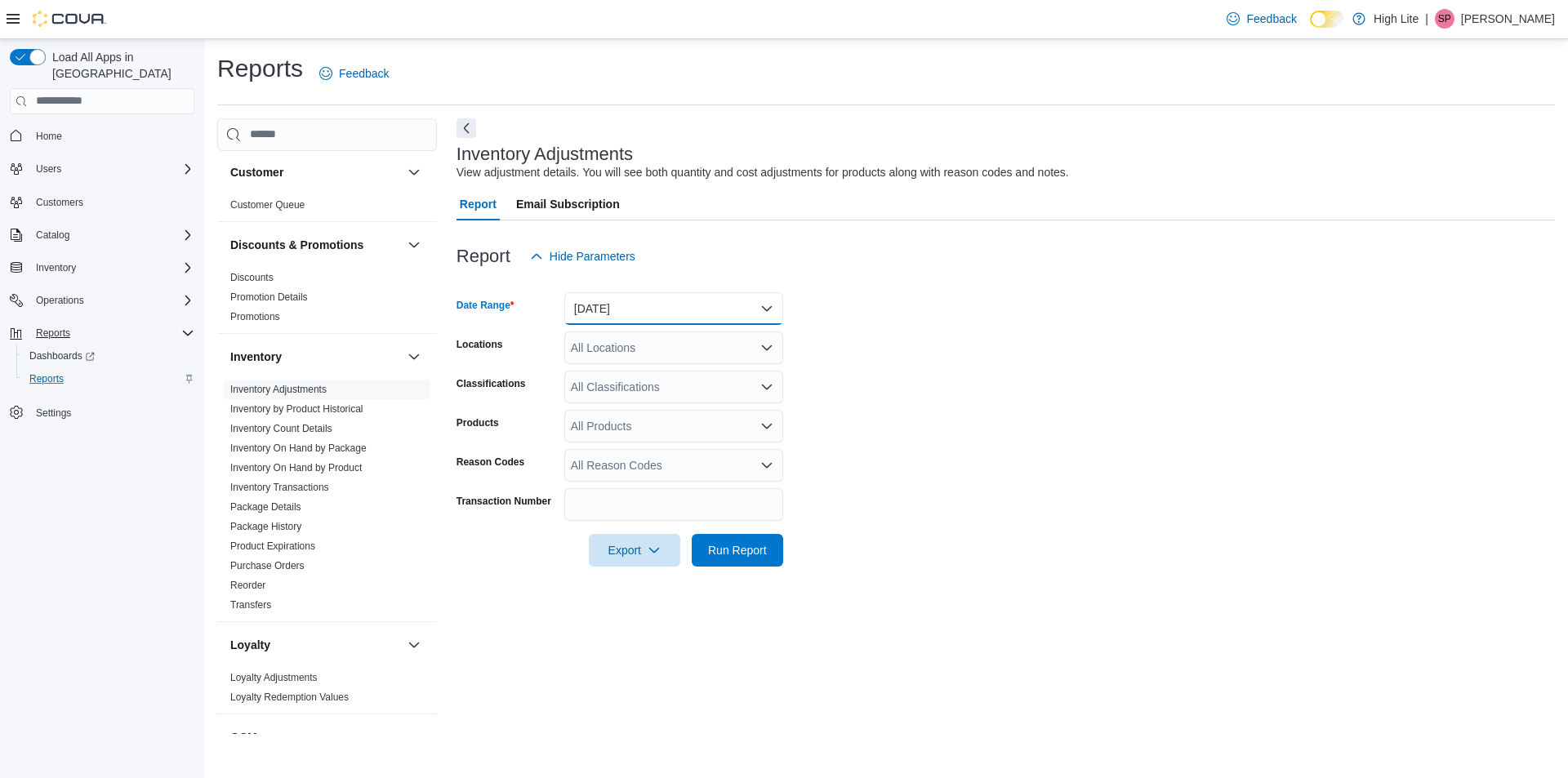
click at [682, 314] on button "Yesterday" at bounding box center [673, 308] width 219 height 33
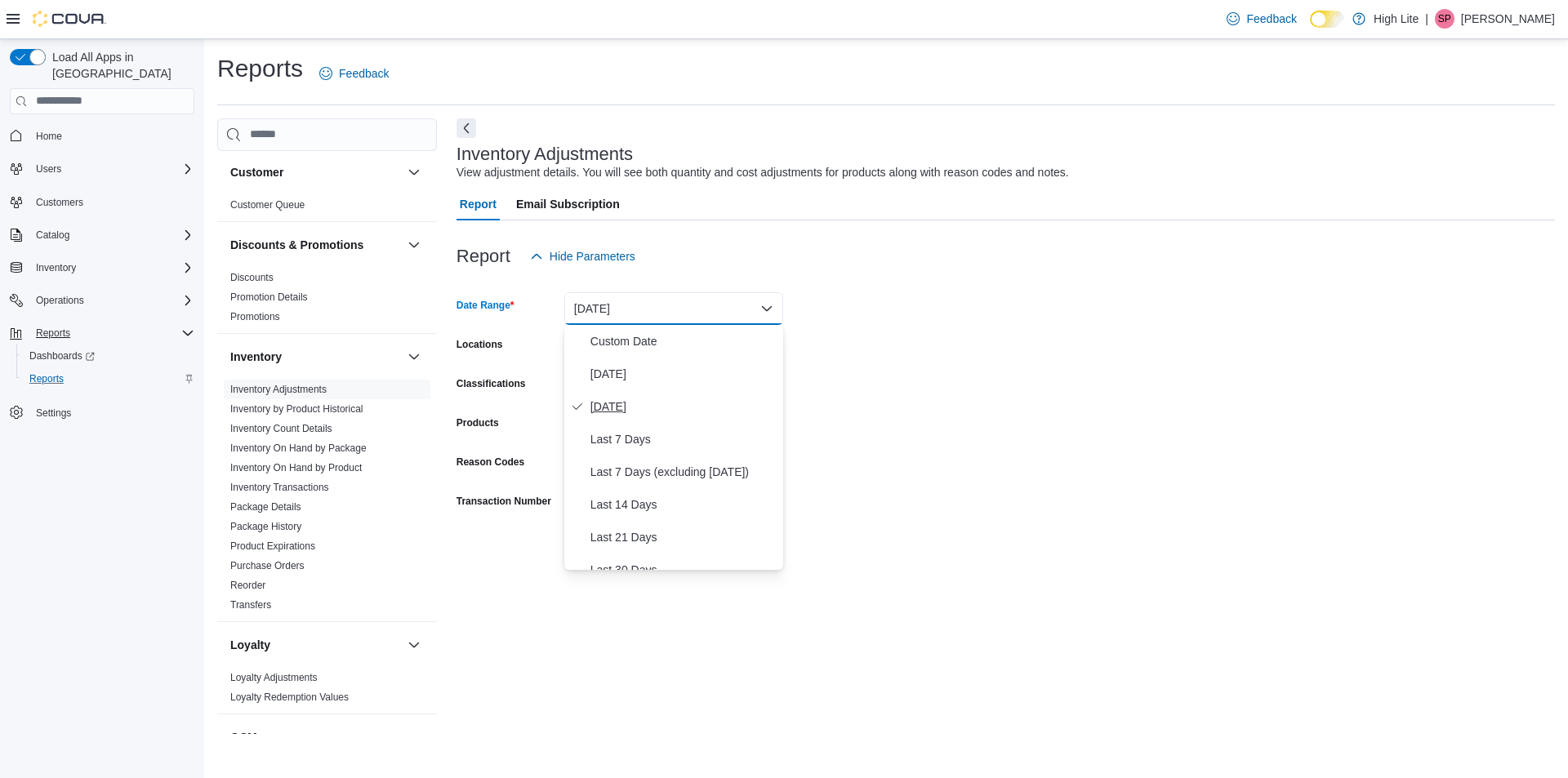
click at [632, 402] on span "Yesterday" at bounding box center [684, 406] width 186 height 20
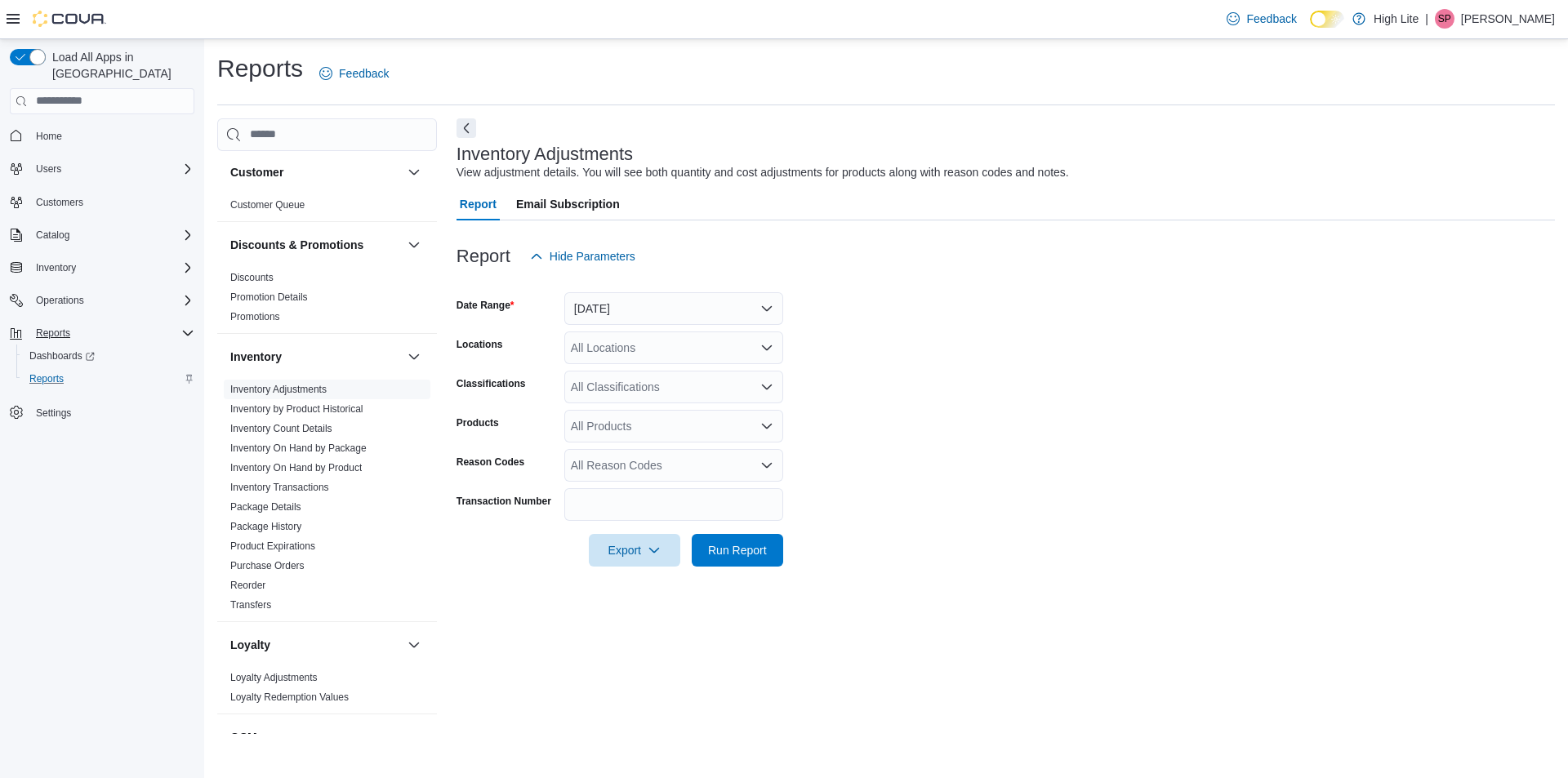
click at [975, 379] on form "Date Range Yesterday Locations All Locations Classifications All Classification…" at bounding box center [1006, 419] width 1098 height 294
click at [695, 344] on div "All Locations" at bounding box center [673, 348] width 219 height 33
click at [712, 422] on span "1581 Bank St., Unit B, Ottawa, ON K1H 7Z3" at bounding box center [656, 423] width 113 height 16
click at [880, 422] on form "Date Range Yesterday Locations 1581 Bank St., Unit B, Ottawa, ON K1H 7Z3 Combo …" at bounding box center [1006, 419] width 1098 height 294
click at [732, 554] on span "Run Report" at bounding box center [737, 549] width 59 height 16
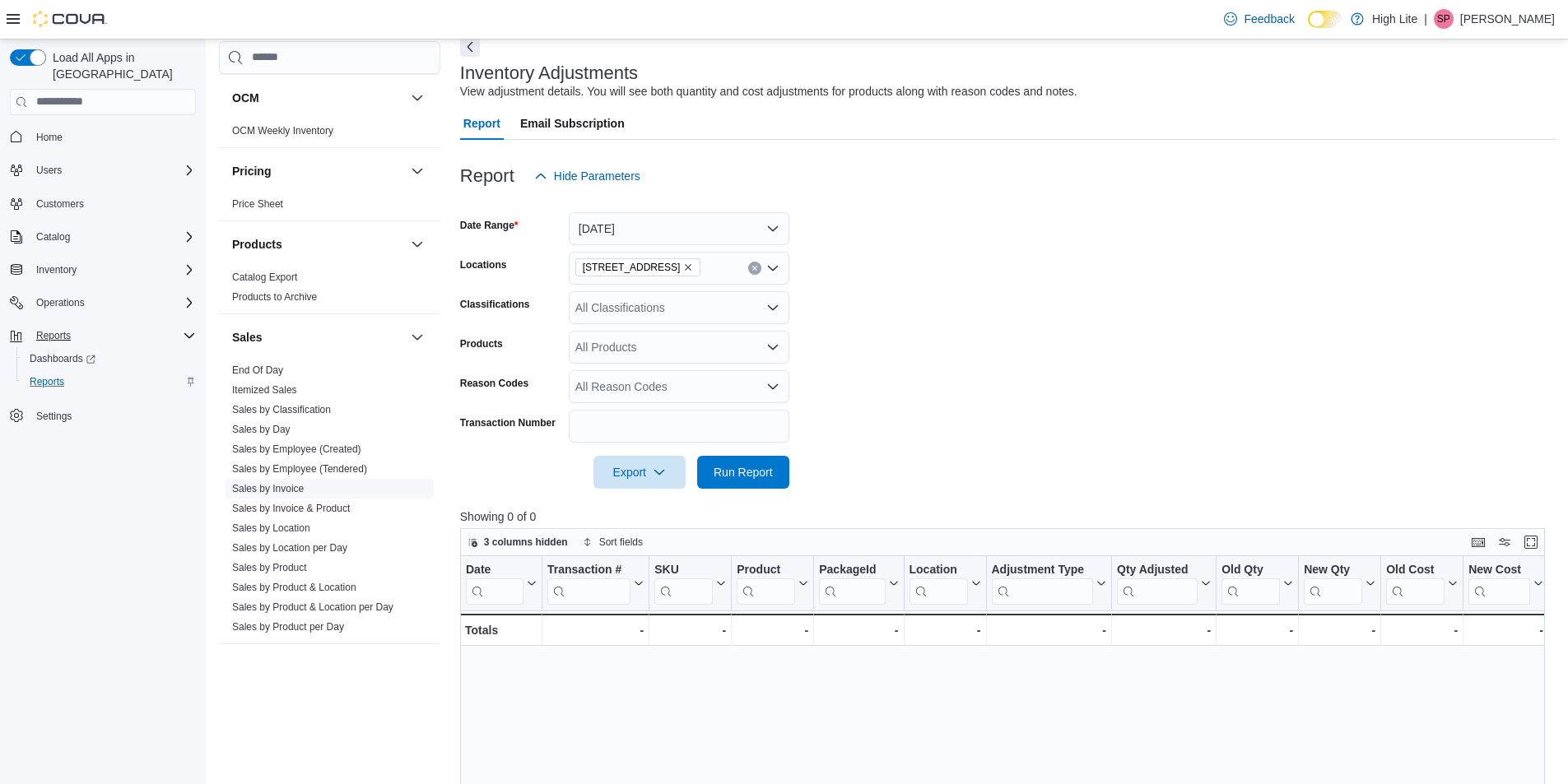
scroll to position [578, 0]
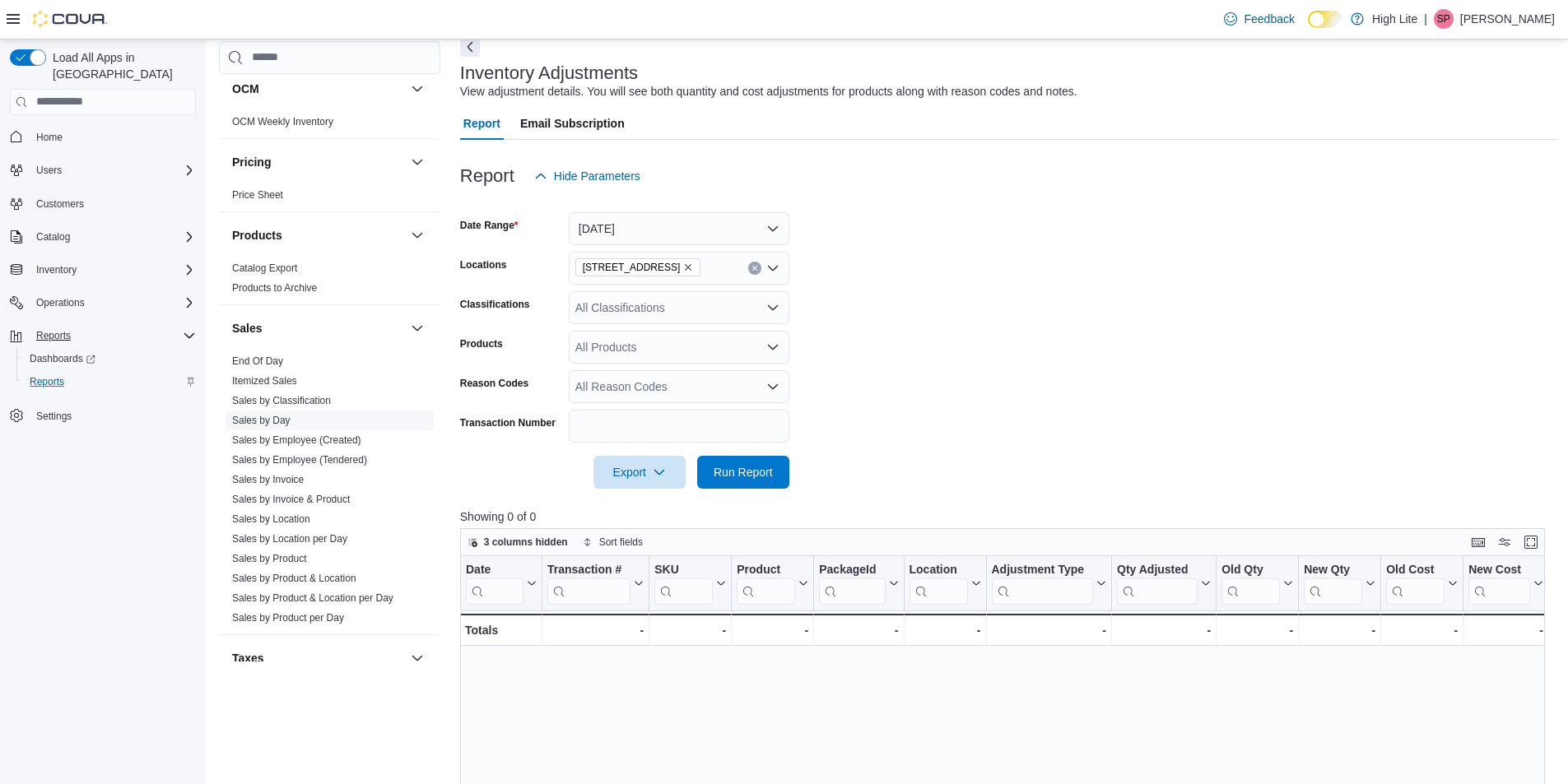
click at [282, 420] on link "Sales by Day" at bounding box center [261, 420] width 58 height 11
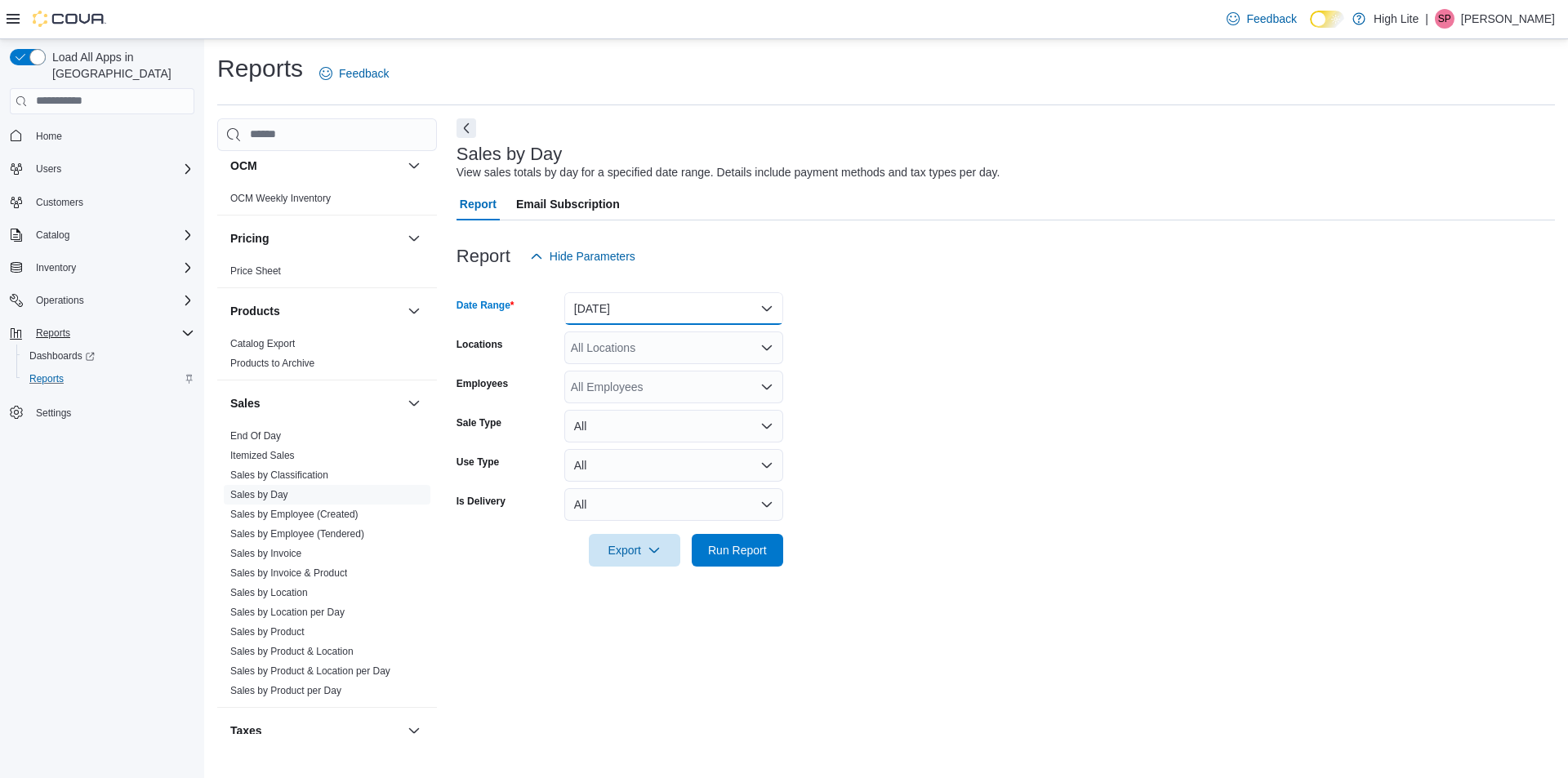
click at [671, 310] on button "Yesterday" at bounding box center [673, 308] width 219 height 33
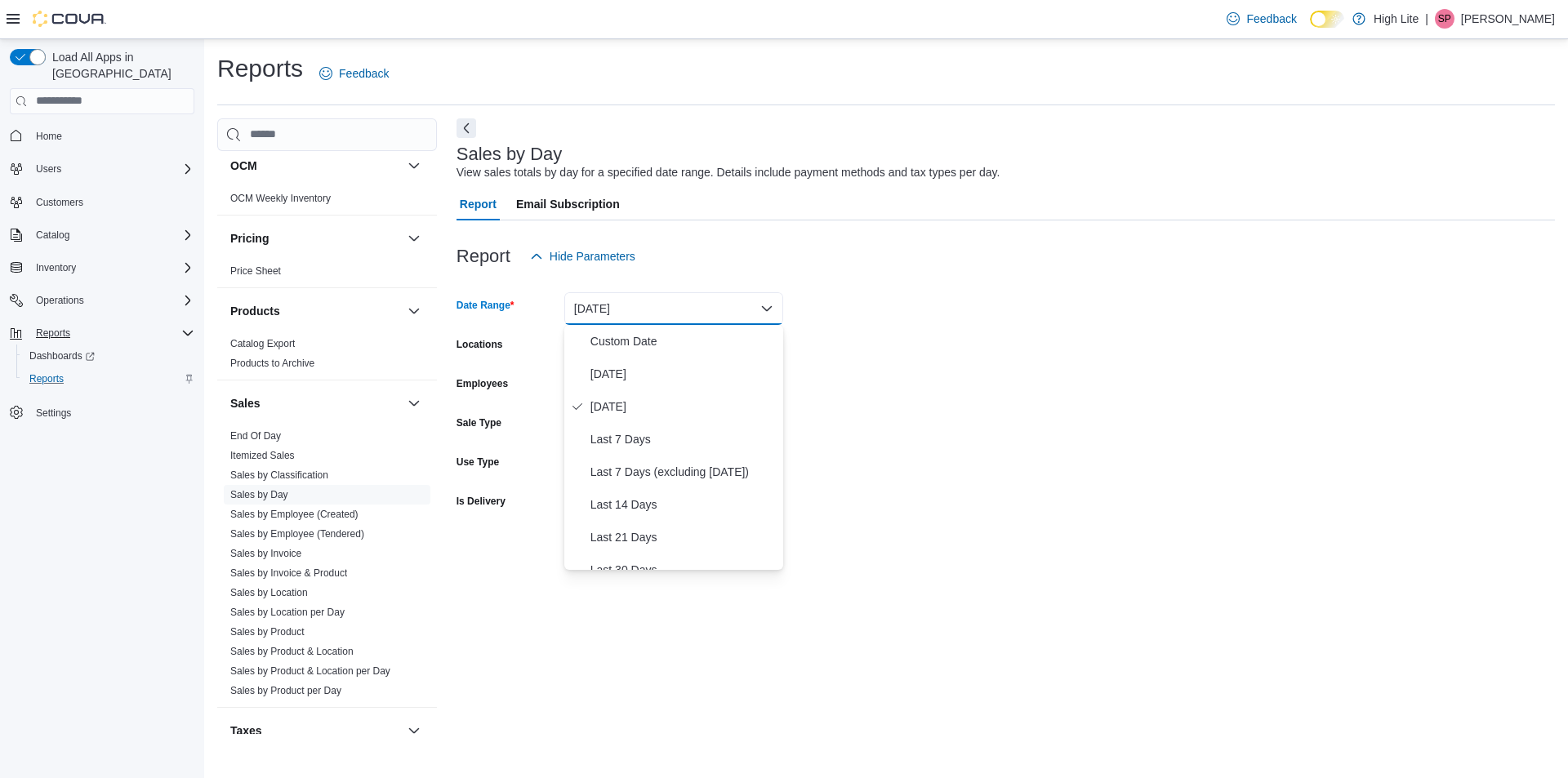
click at [892, 366] on form "Date Range Yesterday Locations All Locations Employees All Employees Sale Type …" at bounding box center [1006, 419] width 1098 height 294
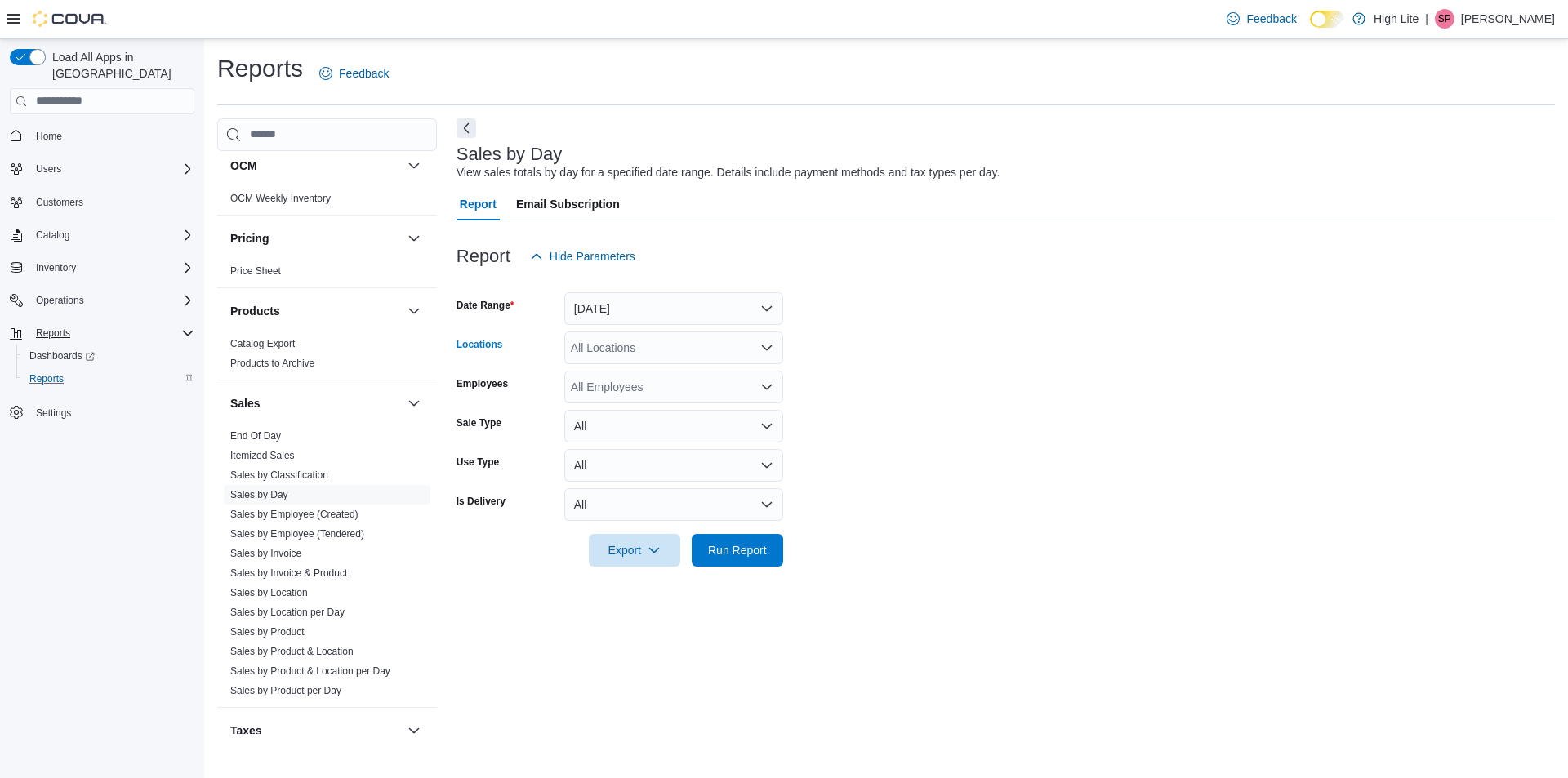
click at [716, 354] on div "All Locations" at bounding box center [673, 348] width 219 height 33
click at [703, 448] on div "831 Notre Dame St." at bounding box center [674, 446] width 199 height 16
click at [893, 406] on form "Date Range Yesterday Locations 831 Notre Dame St. Combo box. Selected. 831 Notr…" at bounding box center [1006, 419] width 1098 height 294
click at [748, 557] on span "Run Report" at bounding box center [737, 549] width 59 height 16
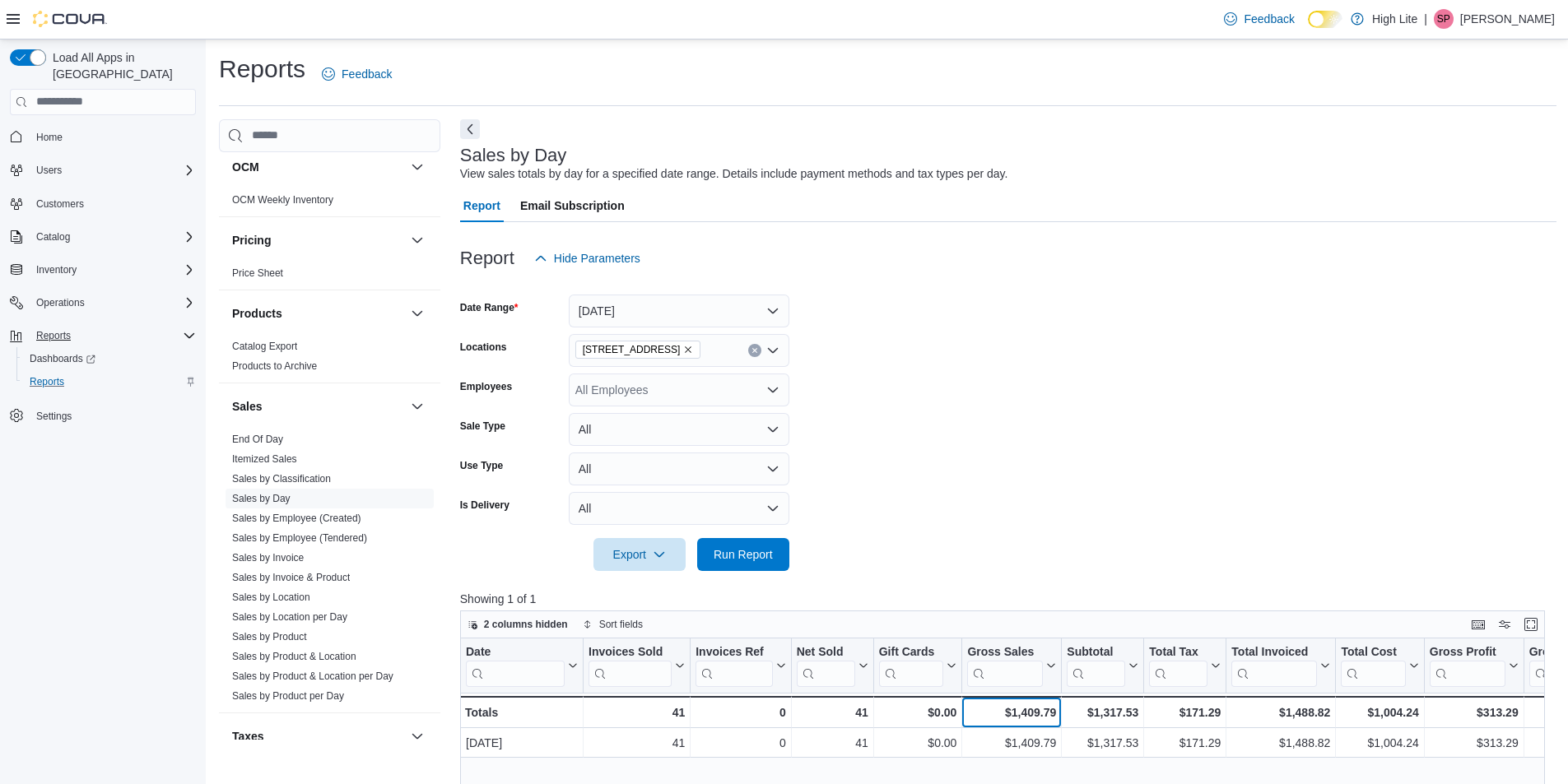
click at [1046, 711] on div "$1,409.79" at bounding box center [1012, 712] width 89 height 20
copy div "1,409.79"
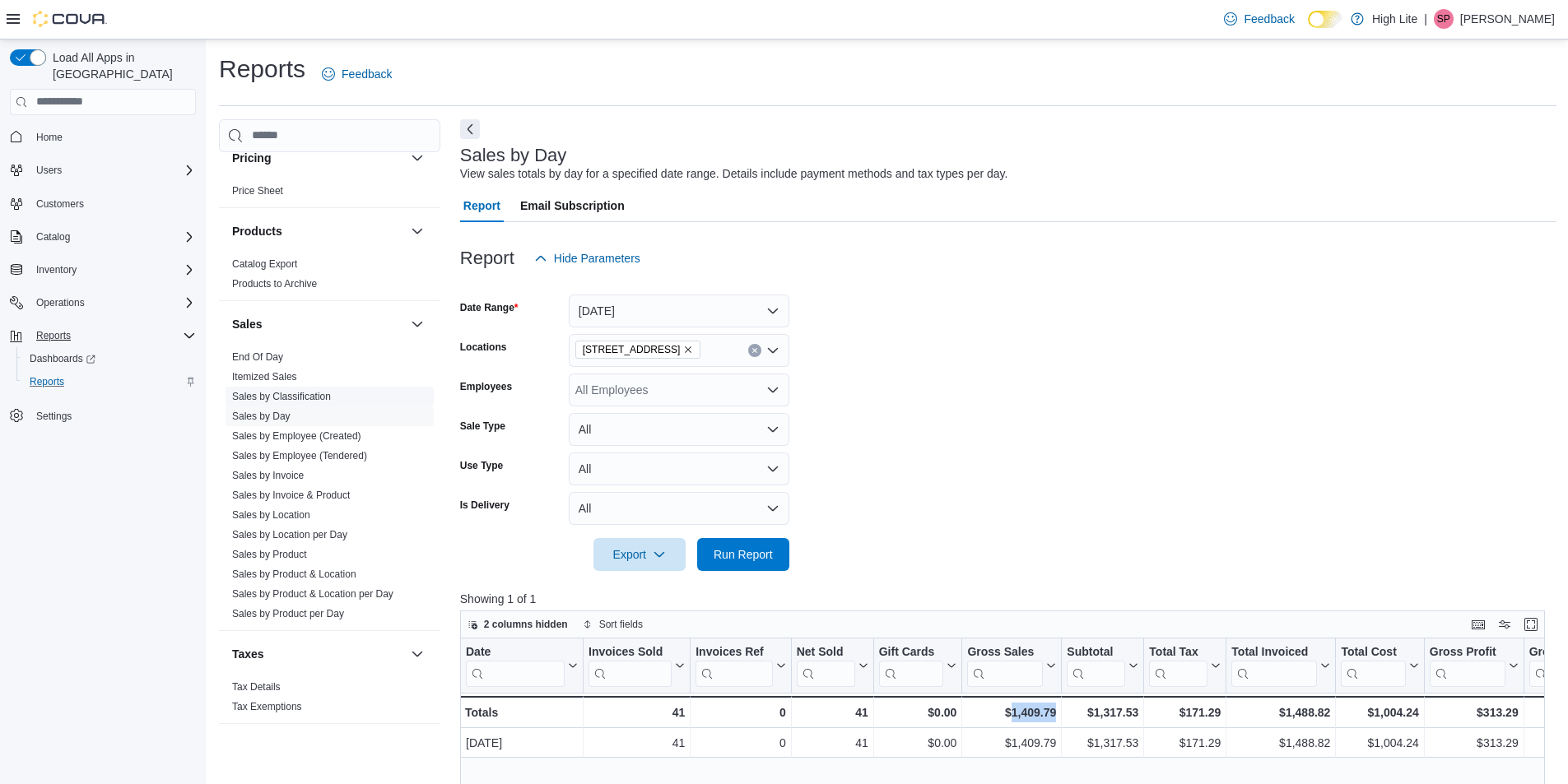
click at [298, 395] on link "Sales by Classification" at bounding box center [281, 396] width 99 height 11
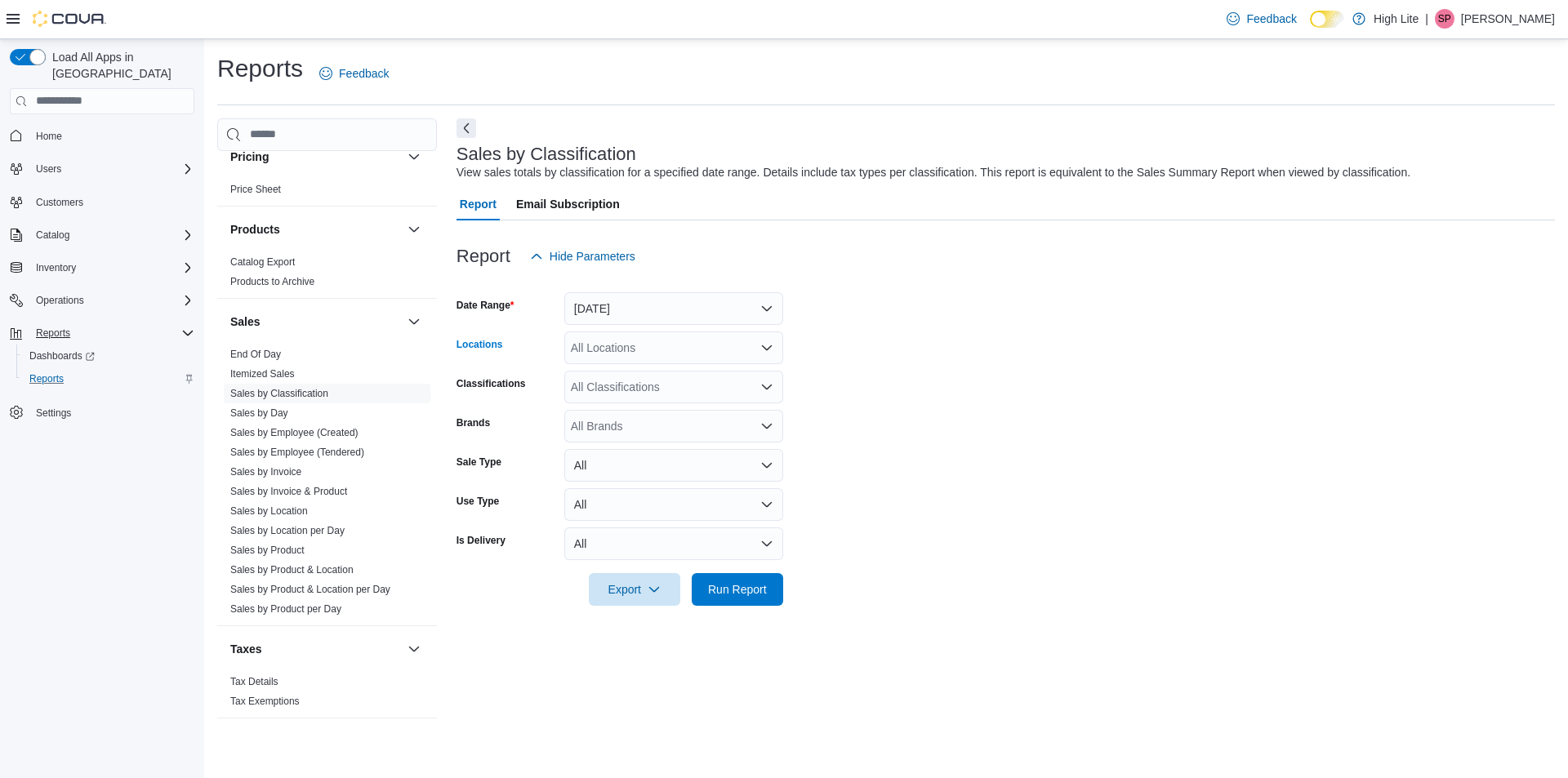
click at [696, 348] on div "All Locations" at bounding box center [673, 348] width 219 height 33
click at [681, 444] on span "831 Notre Dame St." at bounding box center [656, 446] width 113 height 16
click at [865, 346] on form "Date Range Yesterday Locations 831 Notre Dame St. Combo box. Selected. 831 Notr…" at bounding box center [1006, 439] width 1098 height 334
click at [725, 392] on div "All Classifications" at bounding box center [673, 387] width 219 height 33
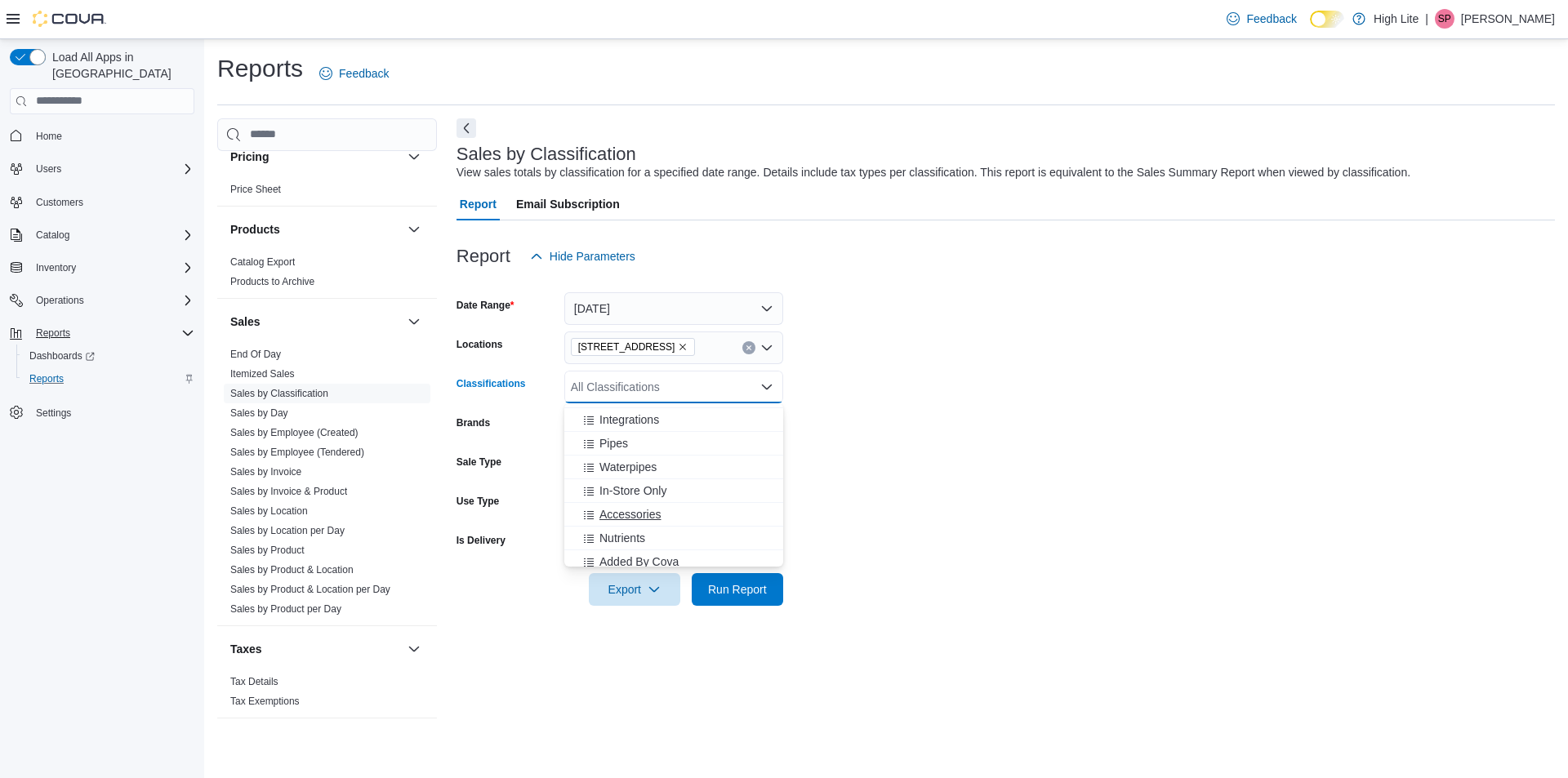
click at [662, 513] on div "Accessories" at bounding box center [674, 514] width 199 height 16
click at [750, 578] on span "Run Report" at bounding box center [737, 589] width 72 height 33
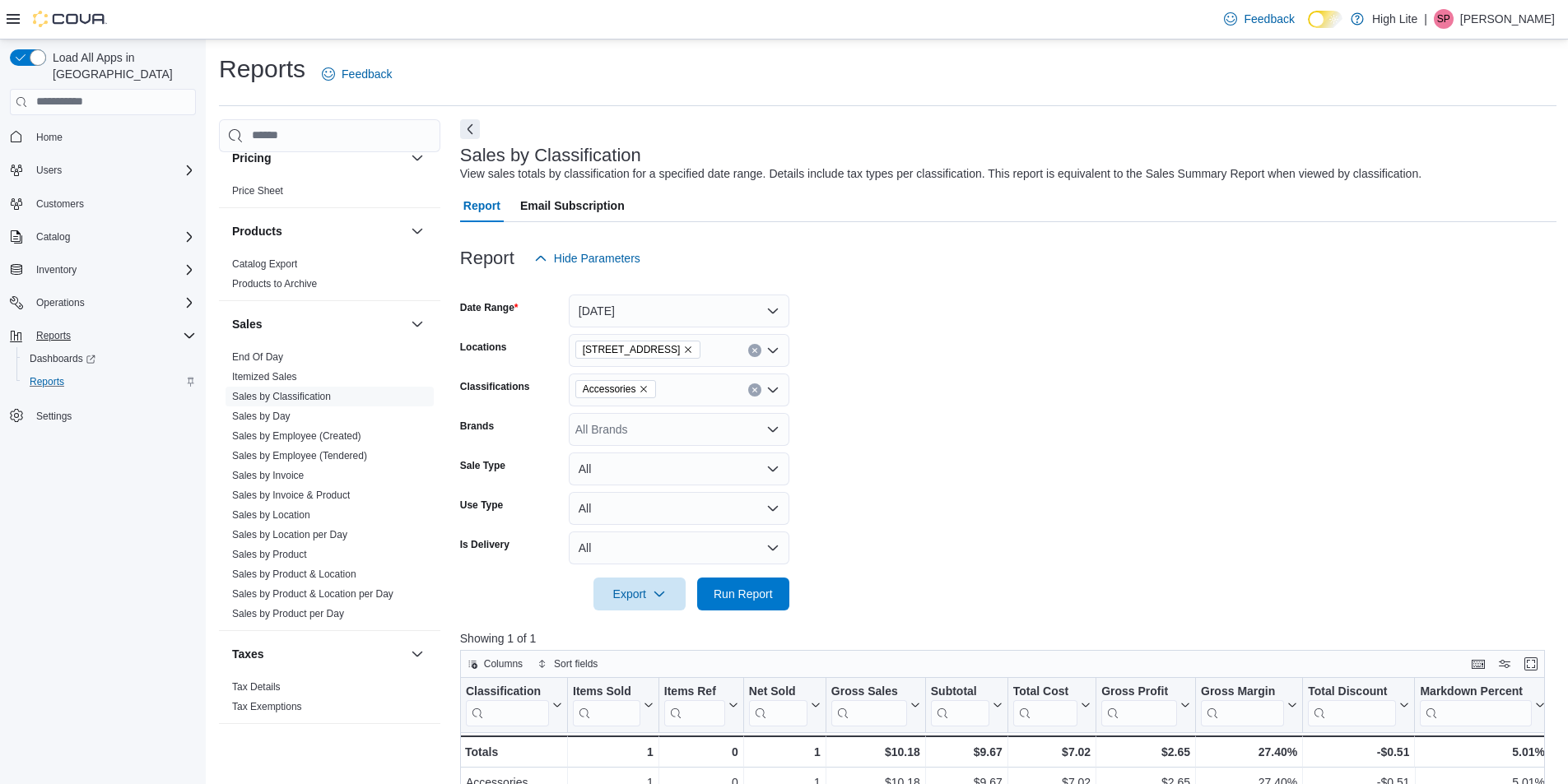
scroll to position [82, 0]
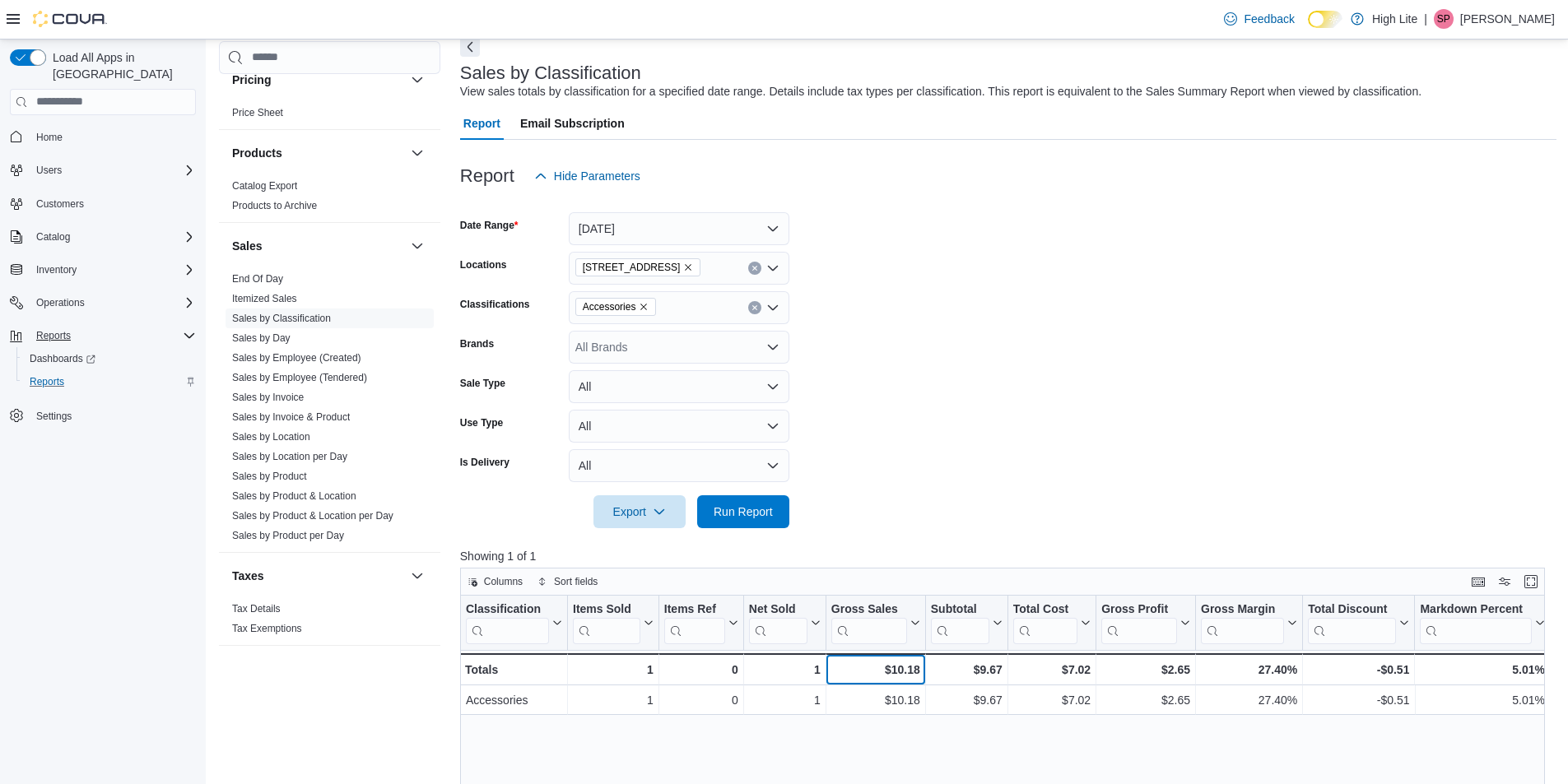
click at [903, 670] on div "$10.18" at bounding box center [876, 670] width 89 height 20
copy div "10.18"
click at [897, 670] on div "$10.18" at bounding box center [876, 670] width 89 height 20
click at [899, 670] on div "$10.18" at bounding box center [876, 670] width 89 height 20
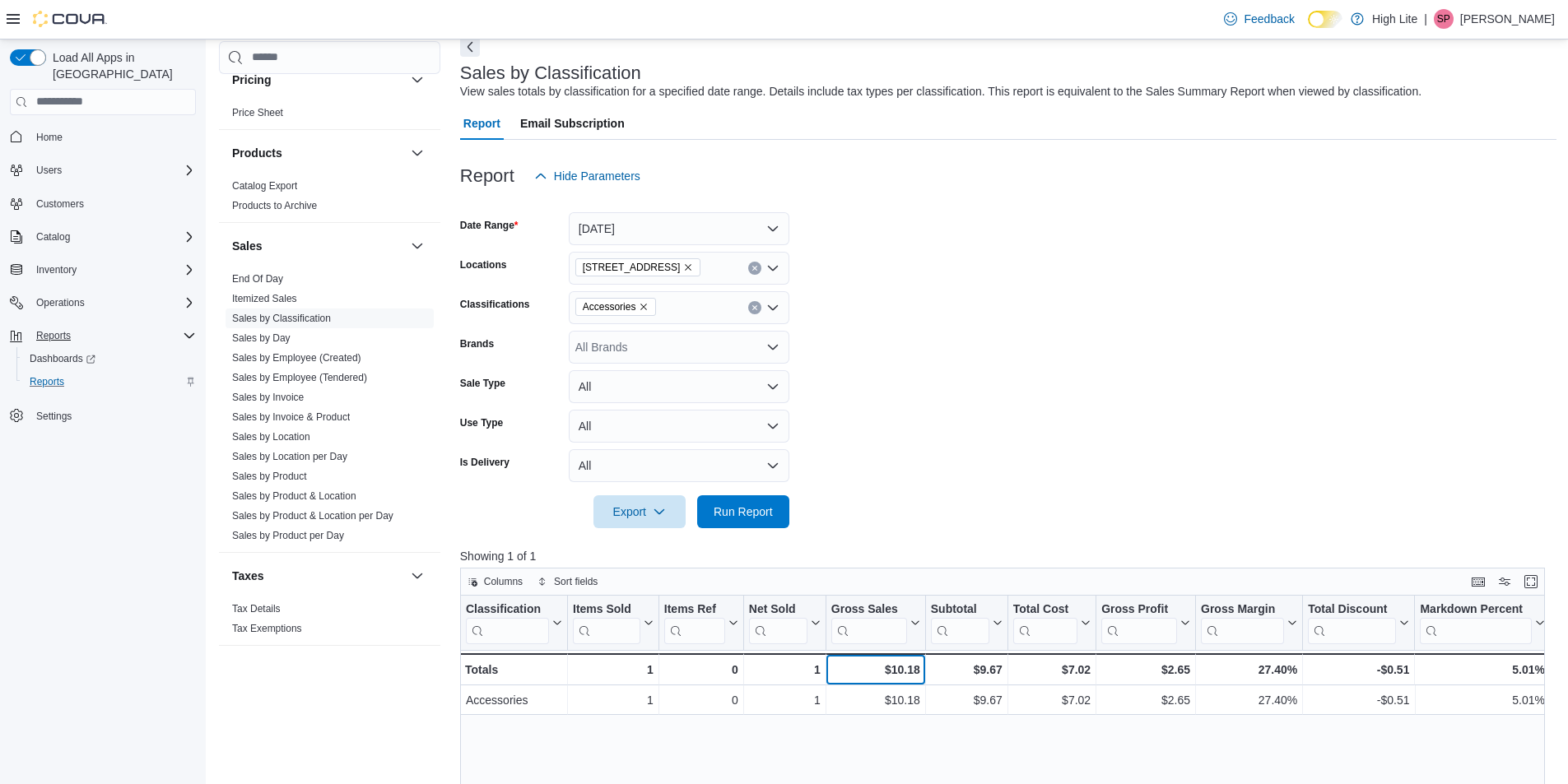
click at [899, 665] on div "$10.18" at bounding box center [876, 670] width 89 height 20
copy div "10.18"
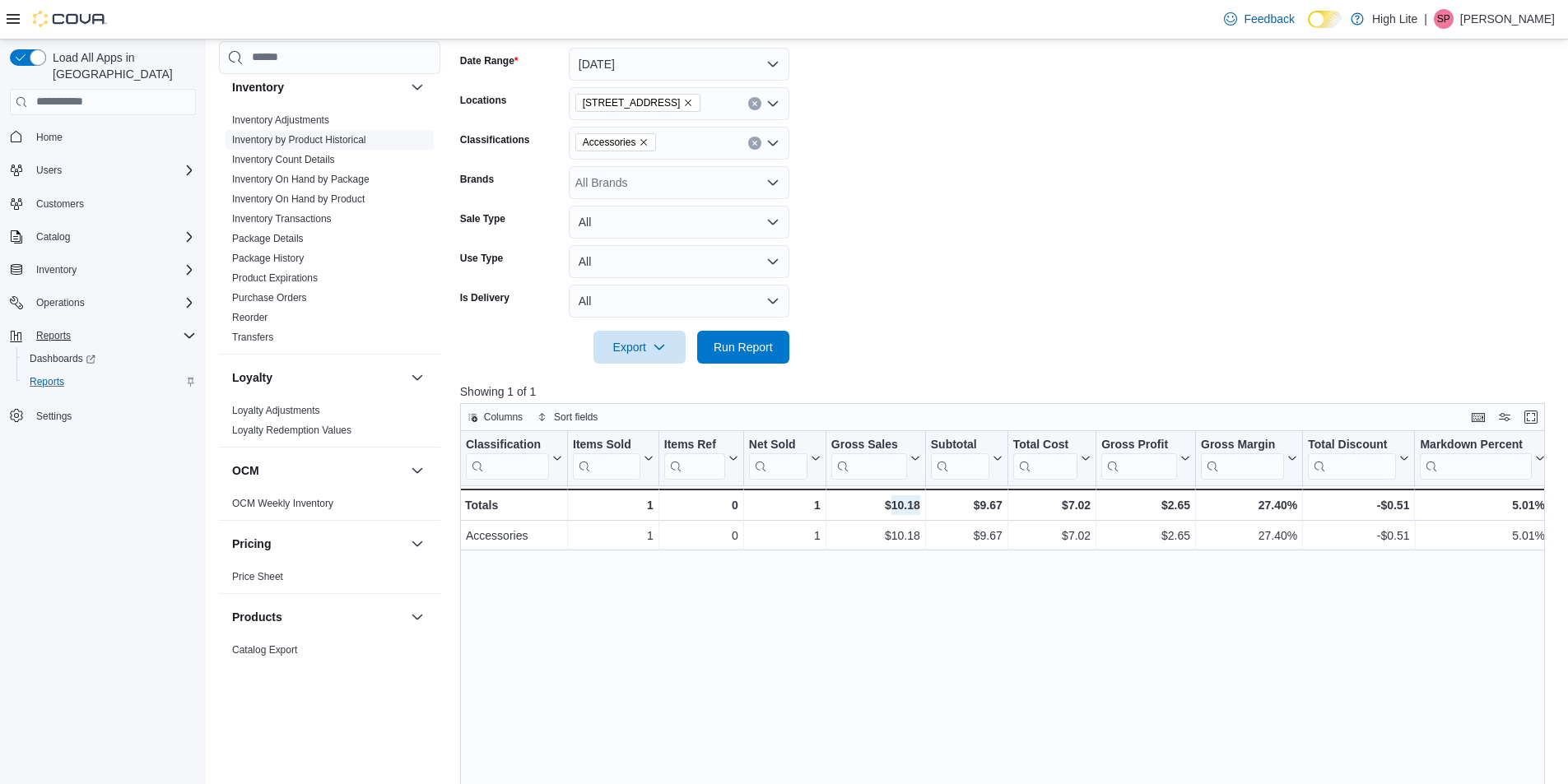
scroll to position [166, 0]
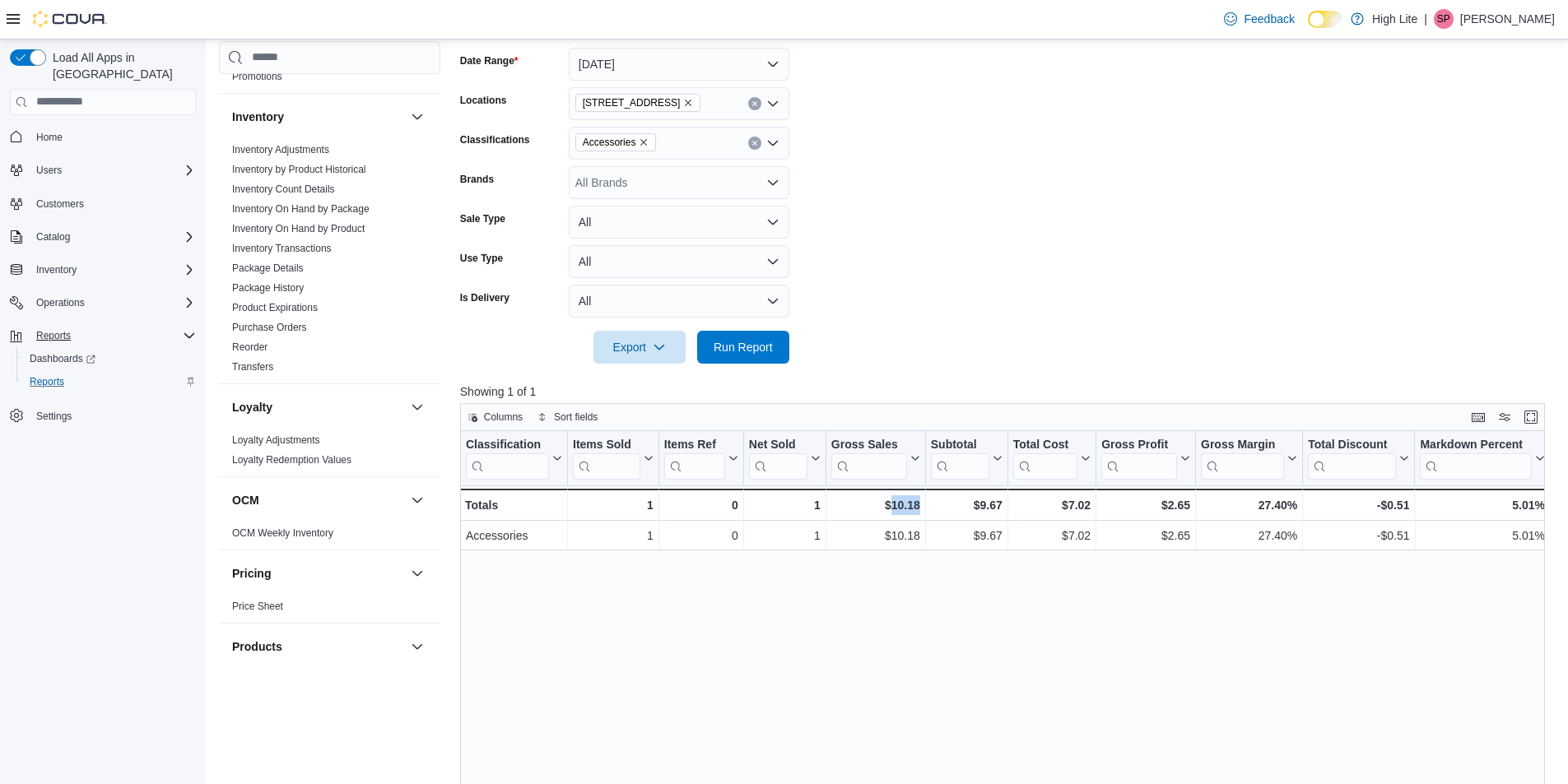
drag, startPoint x: 294, startPoint y: 147, endPoint x: 547, endPoint y: 215, distance: 262.0
click at [294, 147] on link "Inventory Adjustments" at bounding box center [280, 149] width 97 height 11
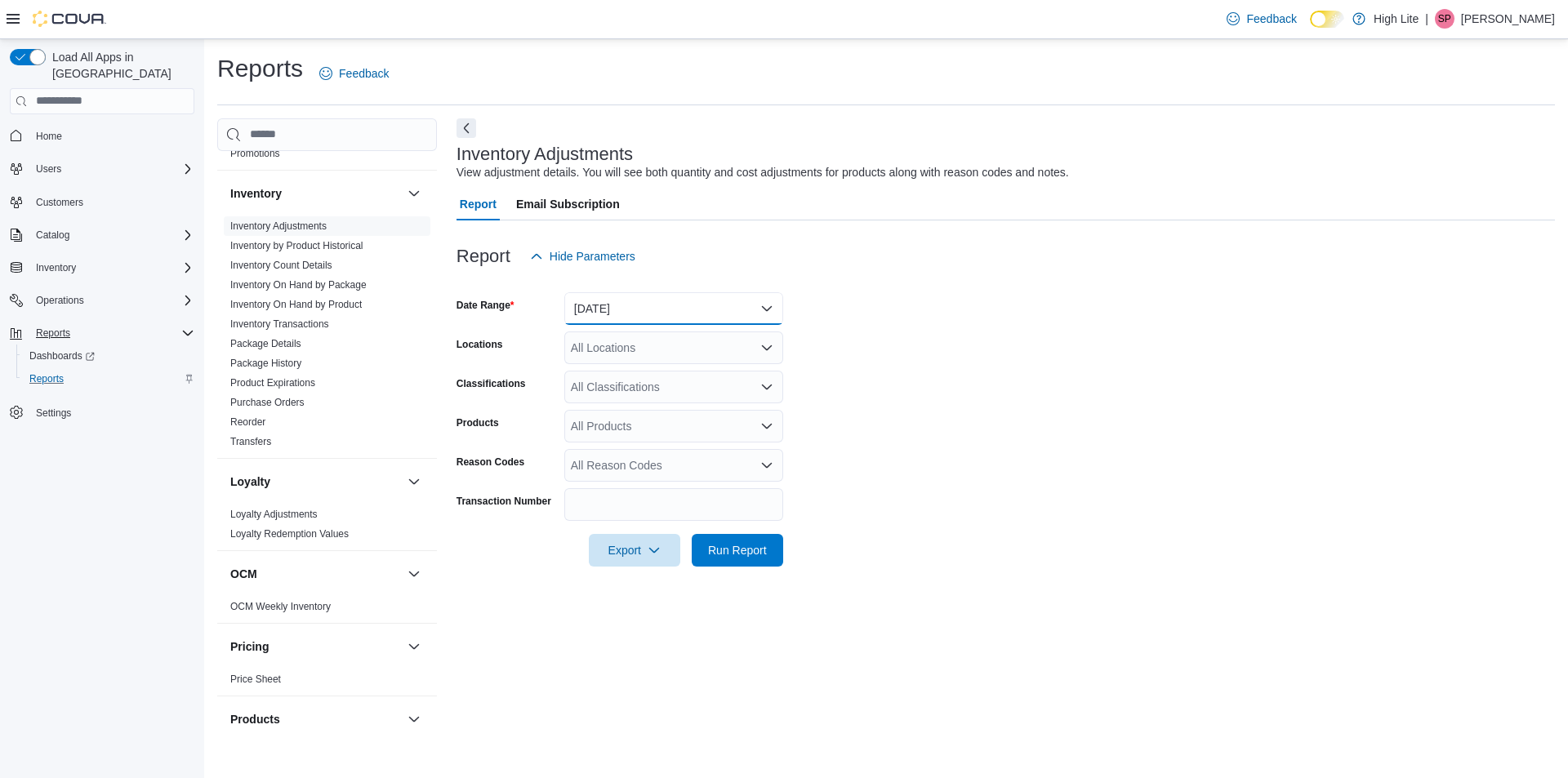
click at [625, 305] on button "Yesterday" at bounding box center [673, 308] width 219 height 33
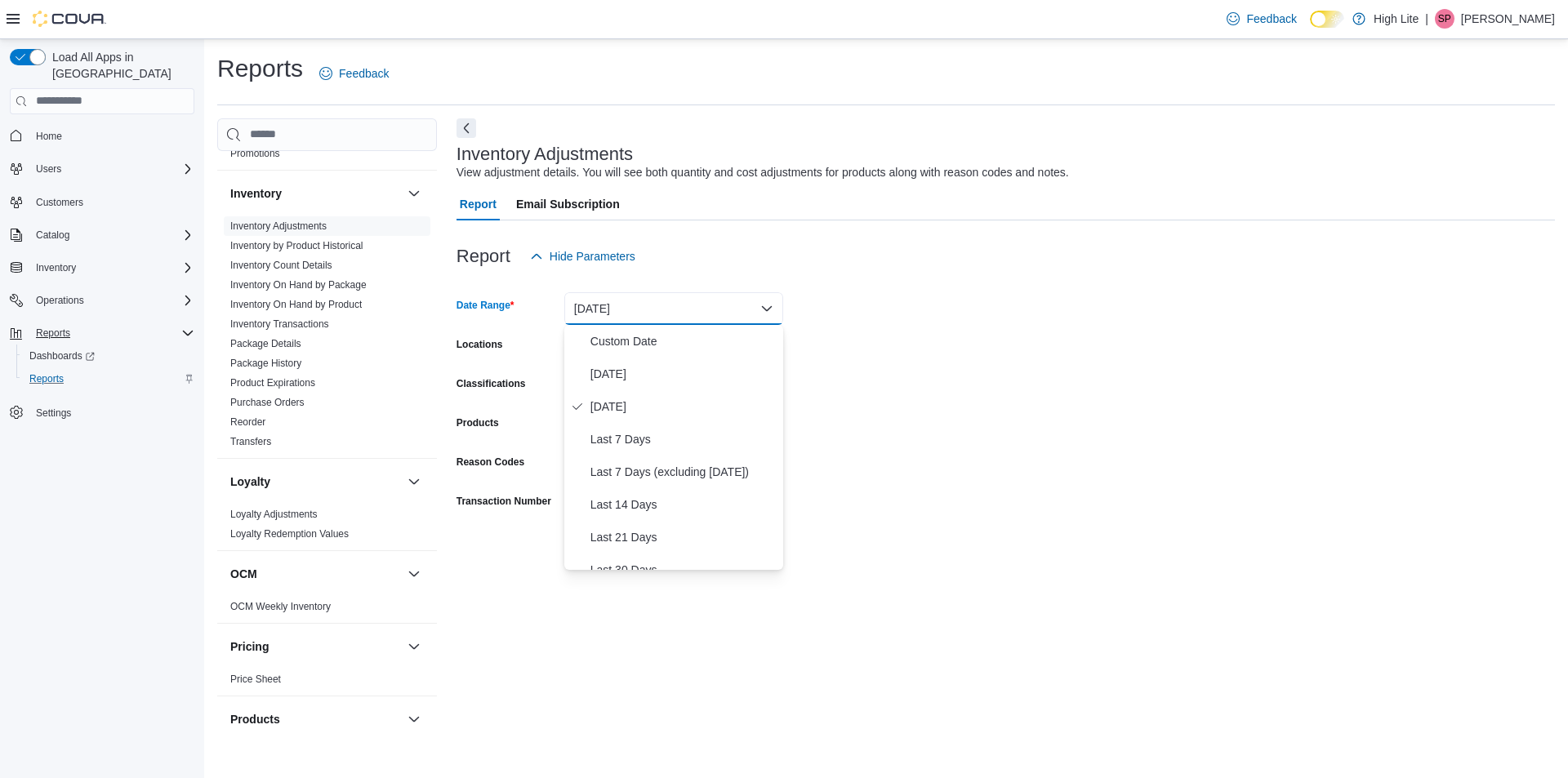
click at [981, 392] on form "Date Range Yesterday Locations All Locations Classifications All Classification…" at bounding box center [1006, 419] width 1098 height 294
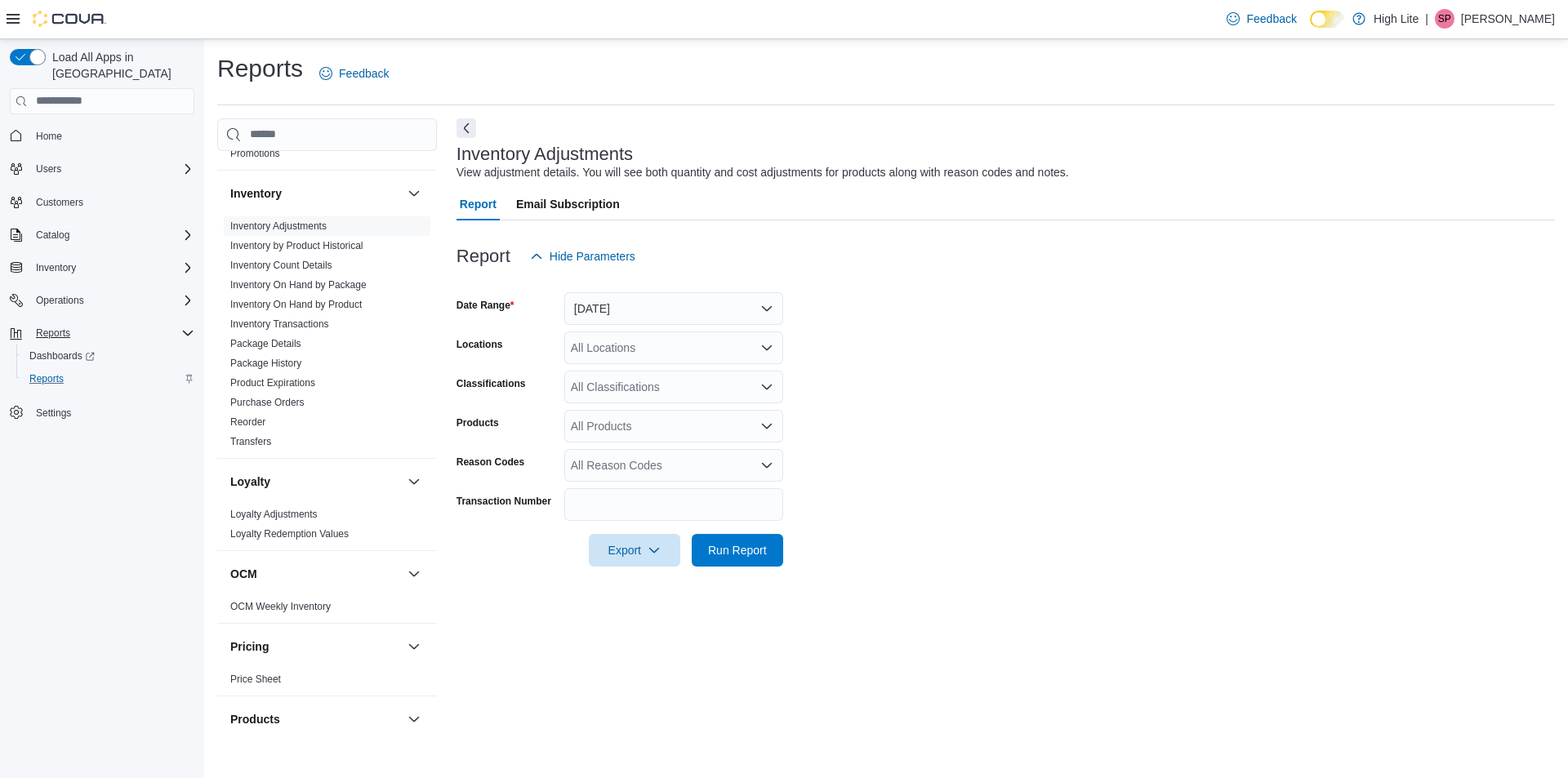
click at [669, 349] on div "All Locations" at bounding box center [673, 348] width 219 height 33
click at [684, 437] on button "831 Notre Dame St." at bounding box center [673, 446] width 219 height 23
click at [854, 385] on form "Date Range Yesterday Locations 831 Notre Dame St. Classifications All Classific…" at bounding box center [1006, 419] width 1098 height 294
click at [755, 554] on span "Run Report" at bounding box center [737, 549] width 59 height 16
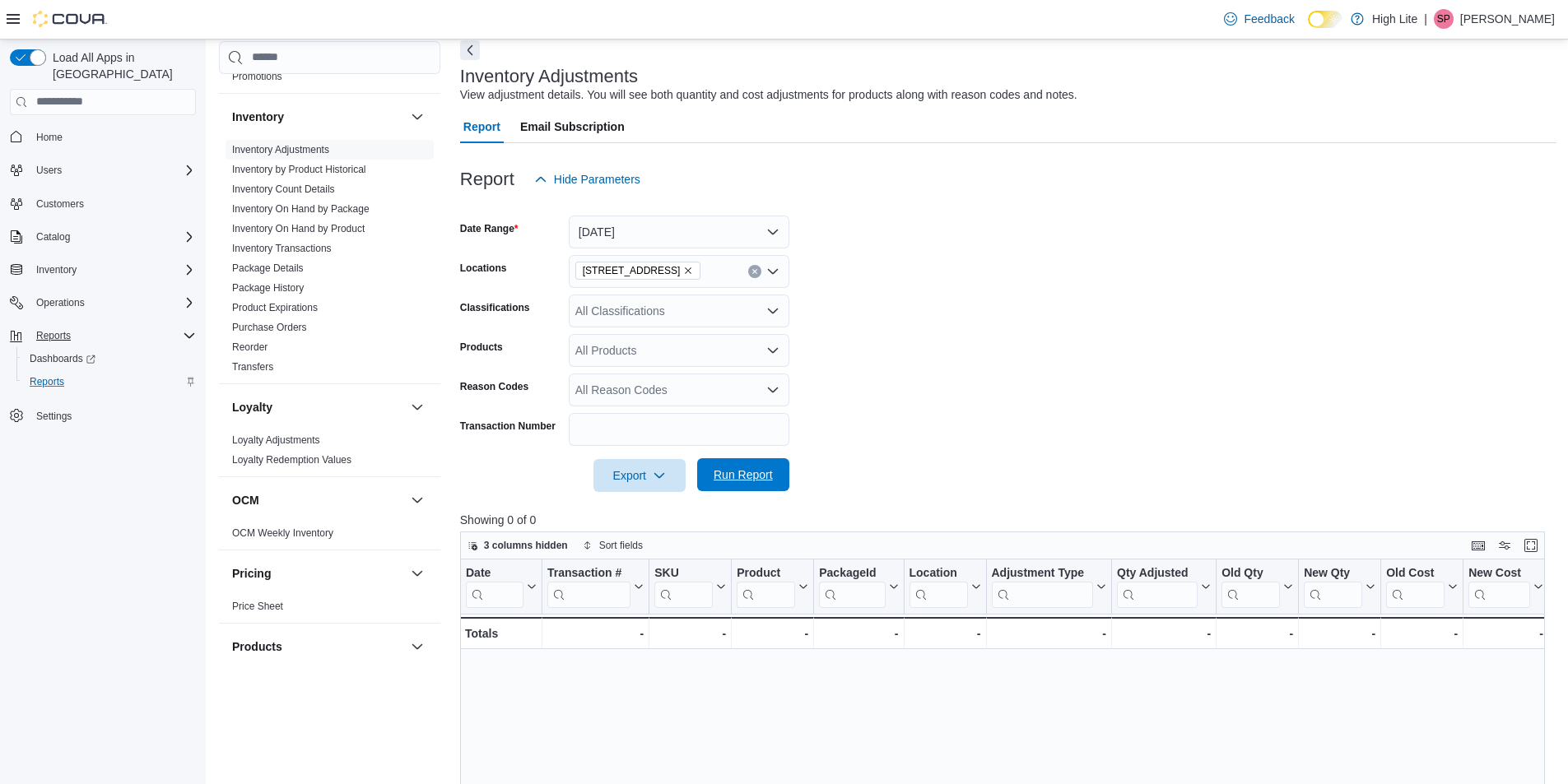
scroll to position [82, 0]
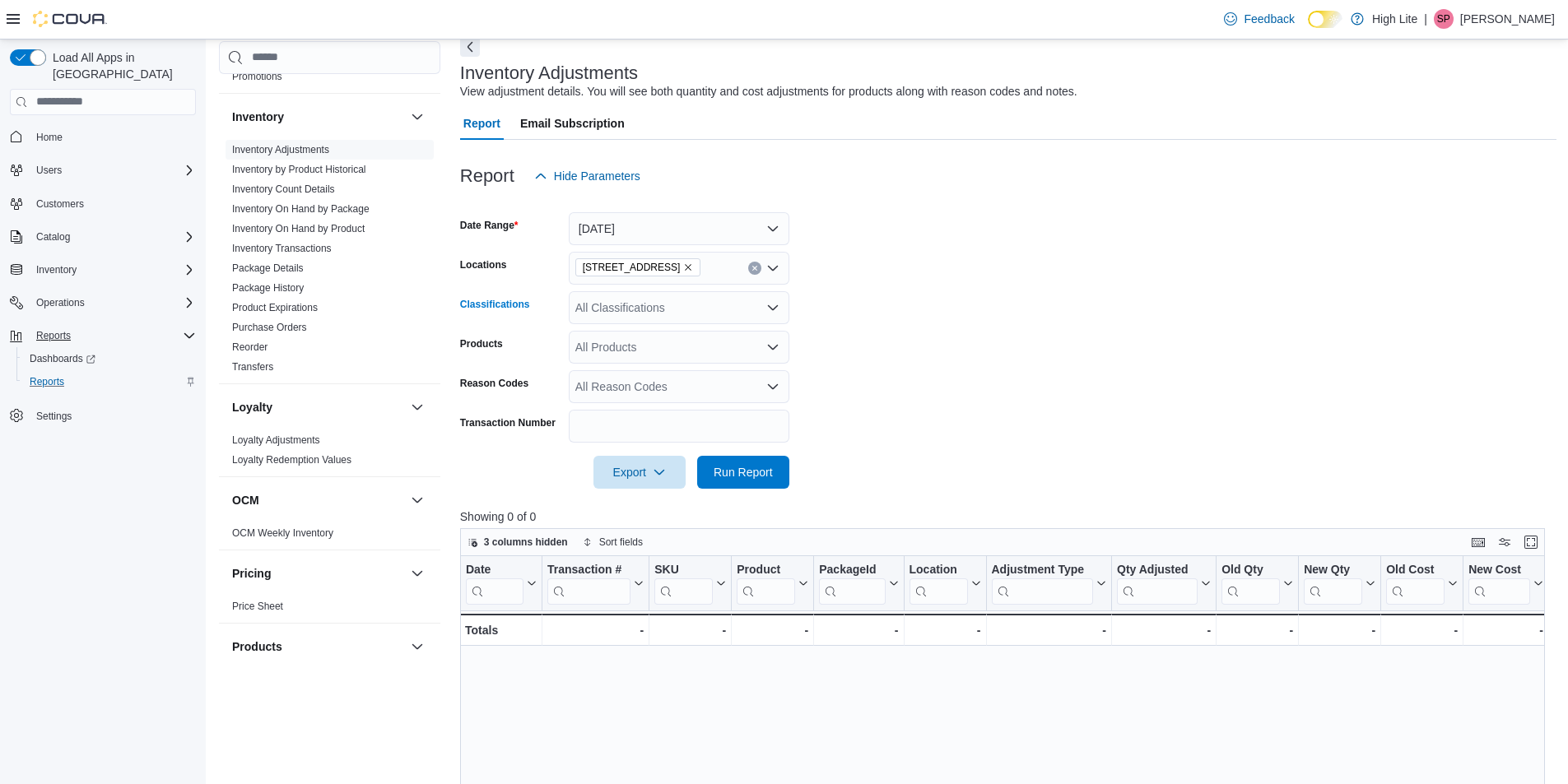
click at [770, 308] on icon "Open list of options" at bounding box center [773, 307] width 10 height 5
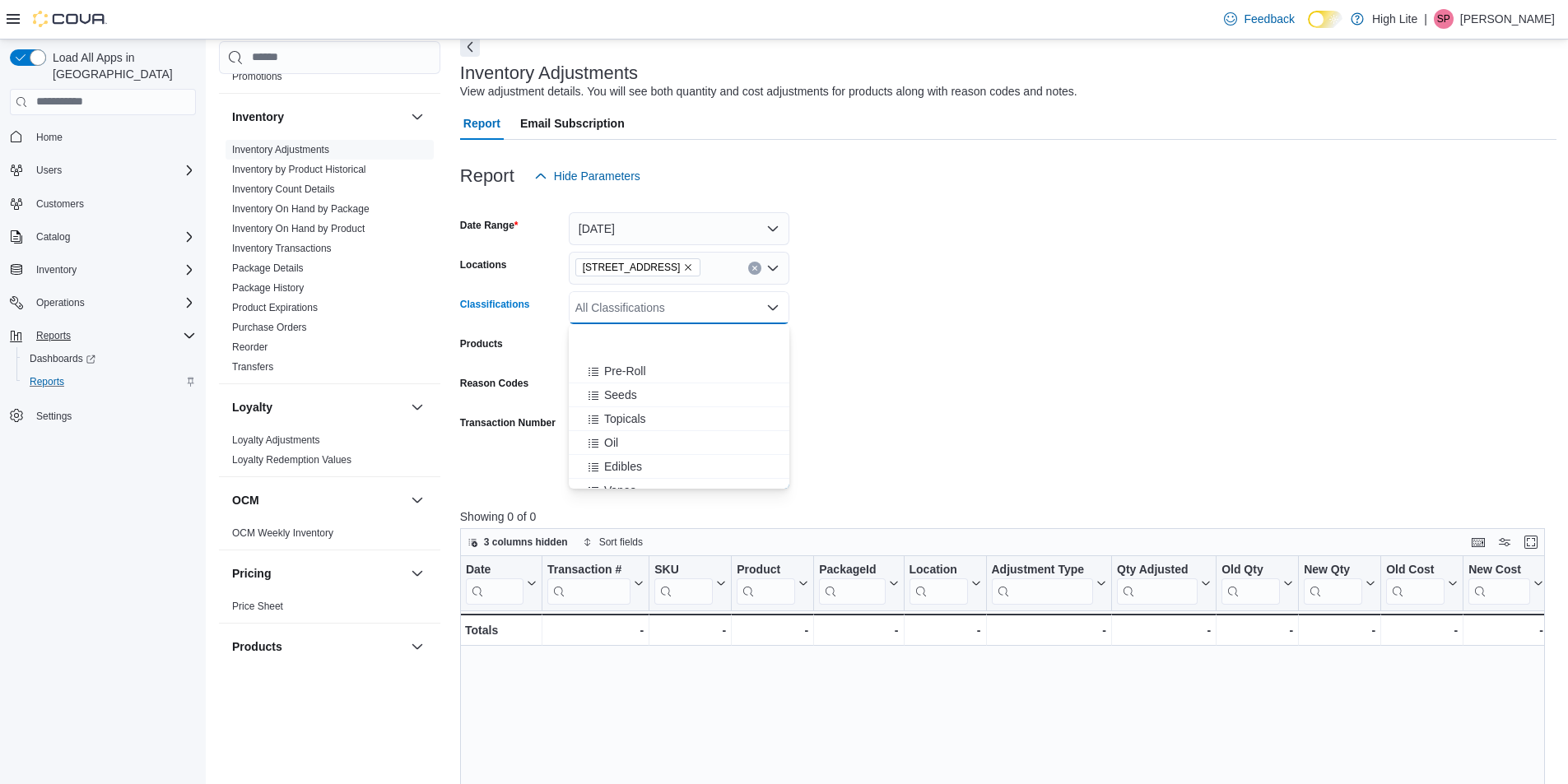
scroll to position [165, 0]
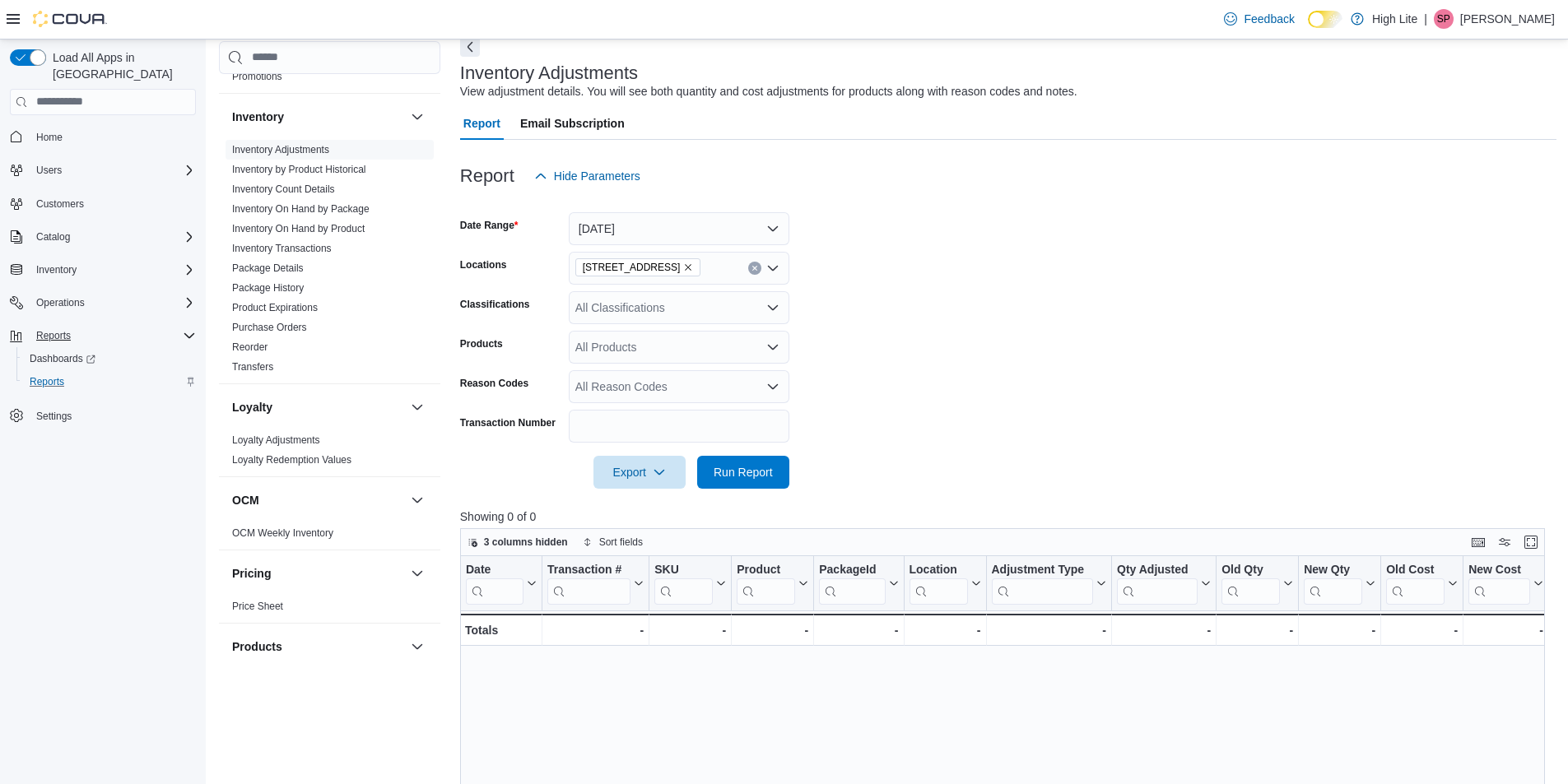
click at [1000, 340] on form "Date Range Yesterday Locations 831 Notre Dame St. Classifications All Classific…" at bounding box center [1008, 340] width 1097 height 296
